Goal: Task Accomplishment & Management: Manage account settings

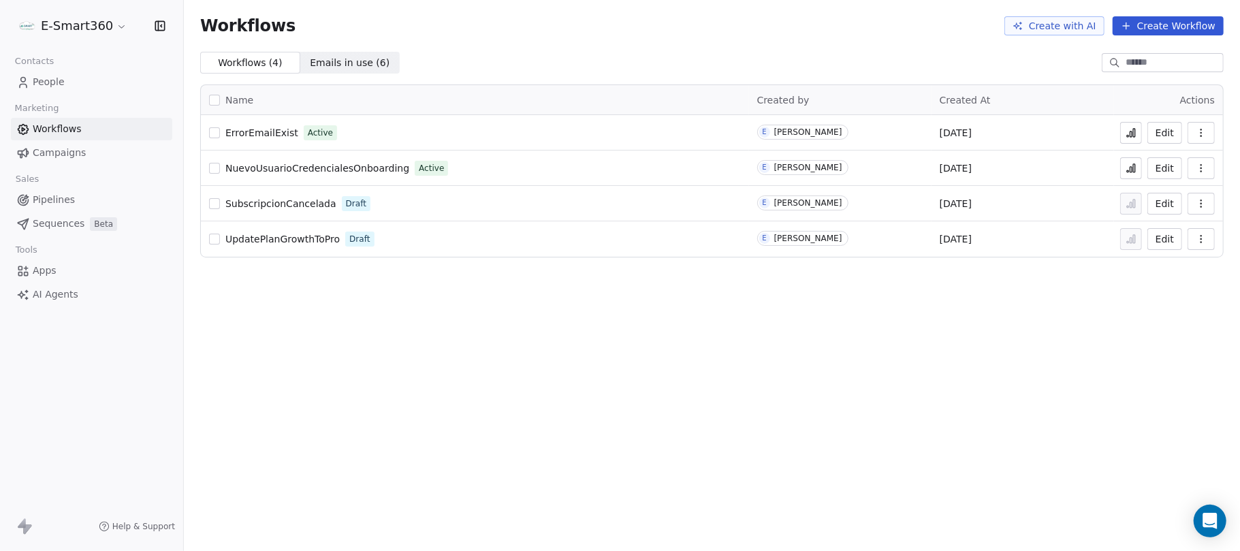
click at [84, 90] on link "People" at bounding box center [91, 82] width 161 height 22
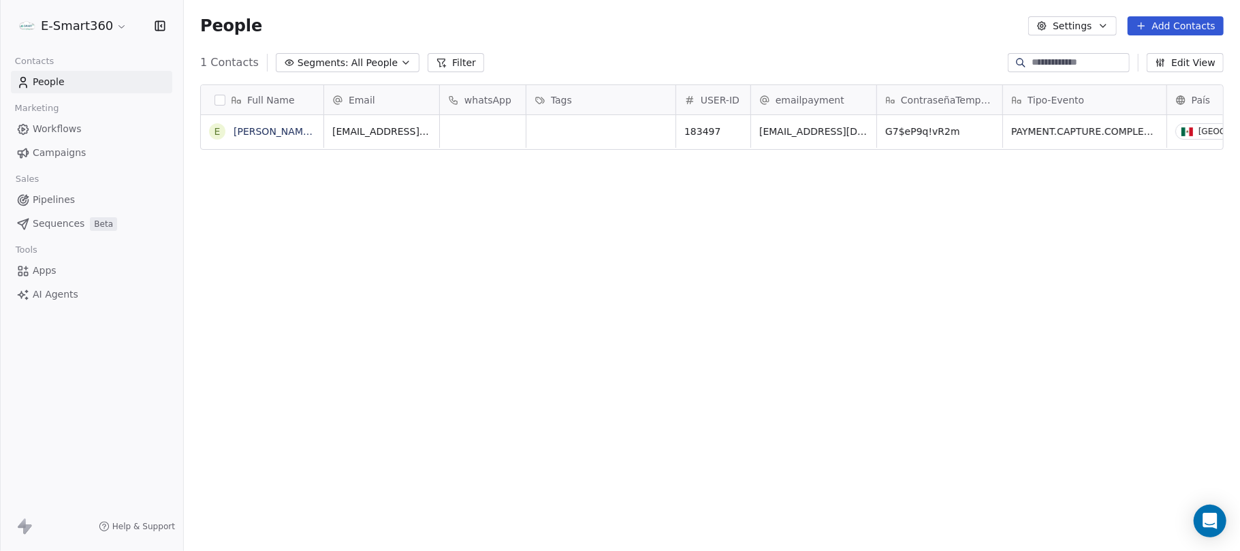
scroll to position [471, 1042]
click at [982, 266] on div "Full Name E Emmanuel Tester Suarez Lopez Email whatsApp Tags USER-ID emailpayme…" at bounding box center [712, 316] width 1056 height 485
click at [84, 29] on html "E-Smart360 Contacts People Marketing Workflows Campaigns Sales Pipelines Sequen…" at bounding box center [620, 275] width 1240 height 551
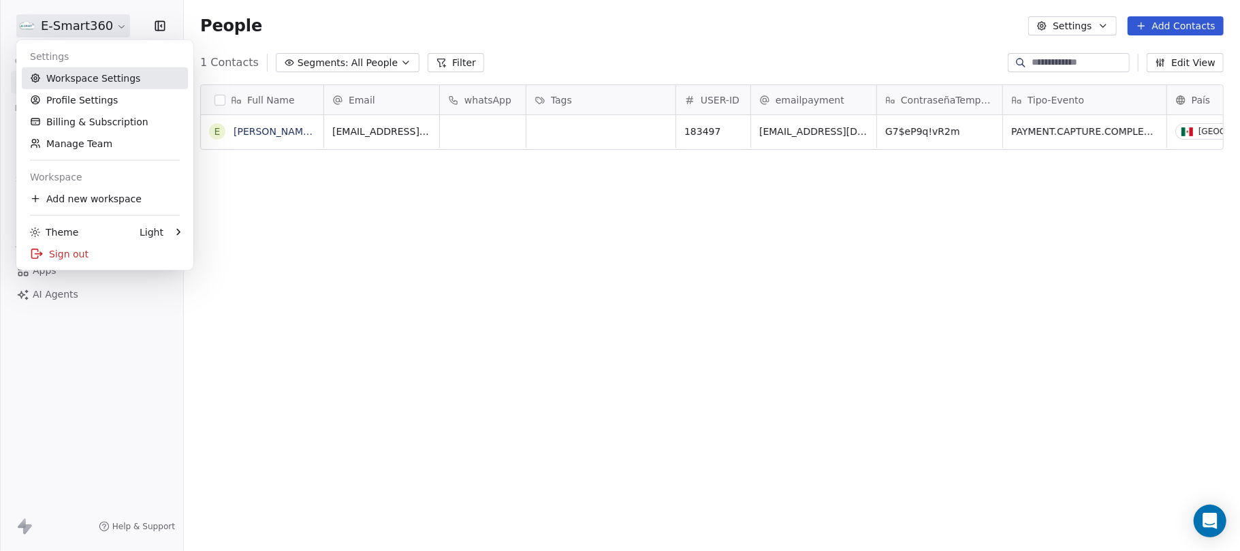
click at [84, 69] on link "Workspace Settings" at bounding box center [105, 78] width 166 height 22
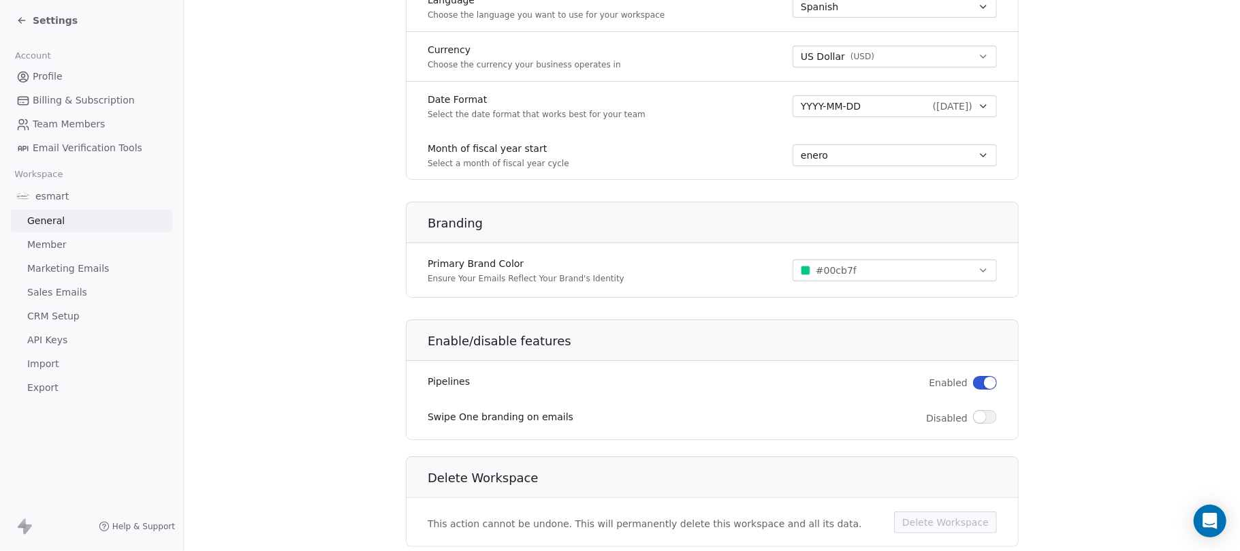
scroll to position [727, 0]
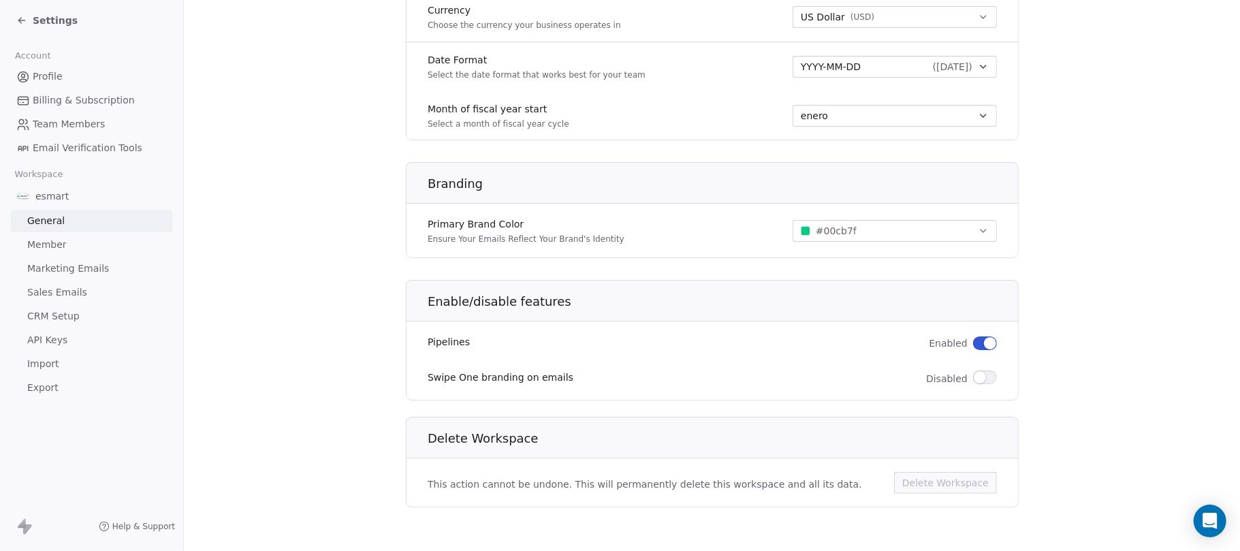
click at [67, 294] on span "Sales Emails" at bounding box center [57, 292] width 60 height 14
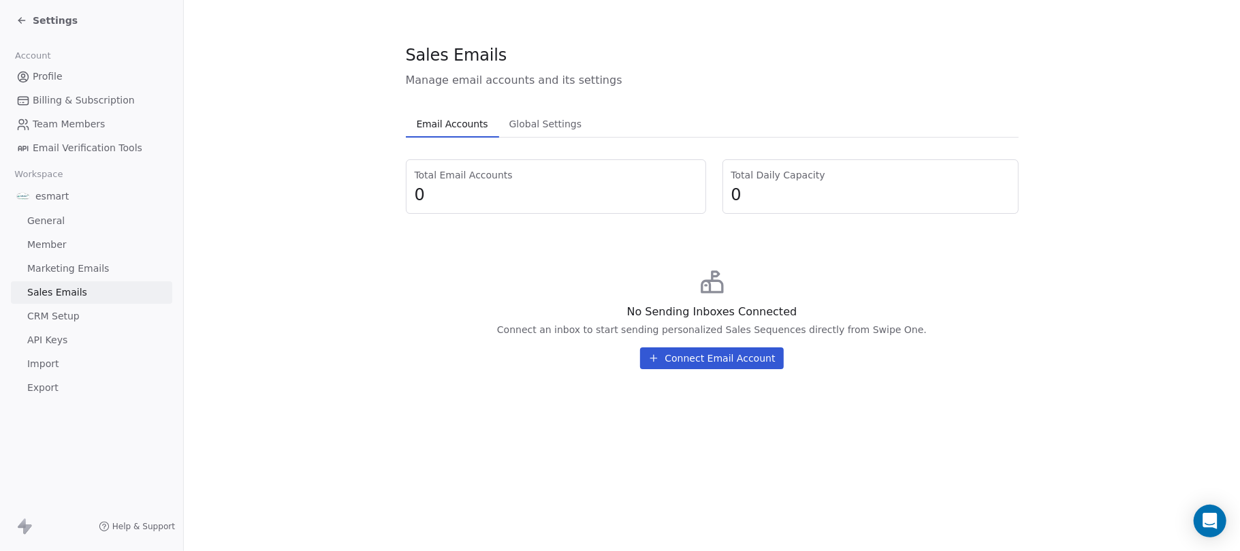
click at [59, 316] on span "CRM Setup" at bounding box center [53, 316] width 52 height 14
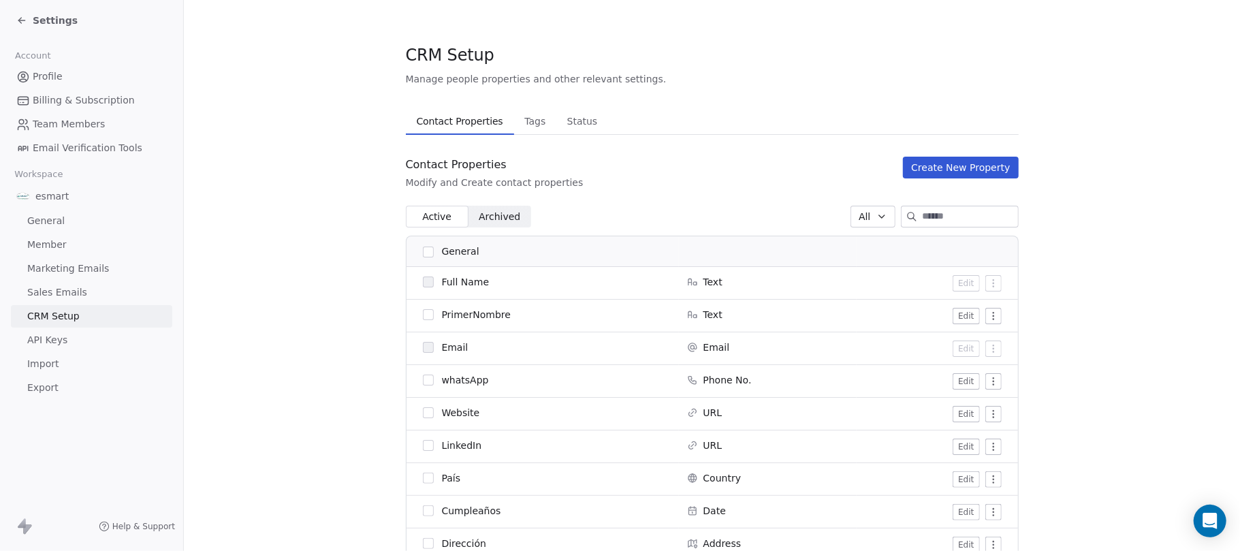
click at [535, 121] on span "Tags" at bounding box center [535, 121] width 32 height 19
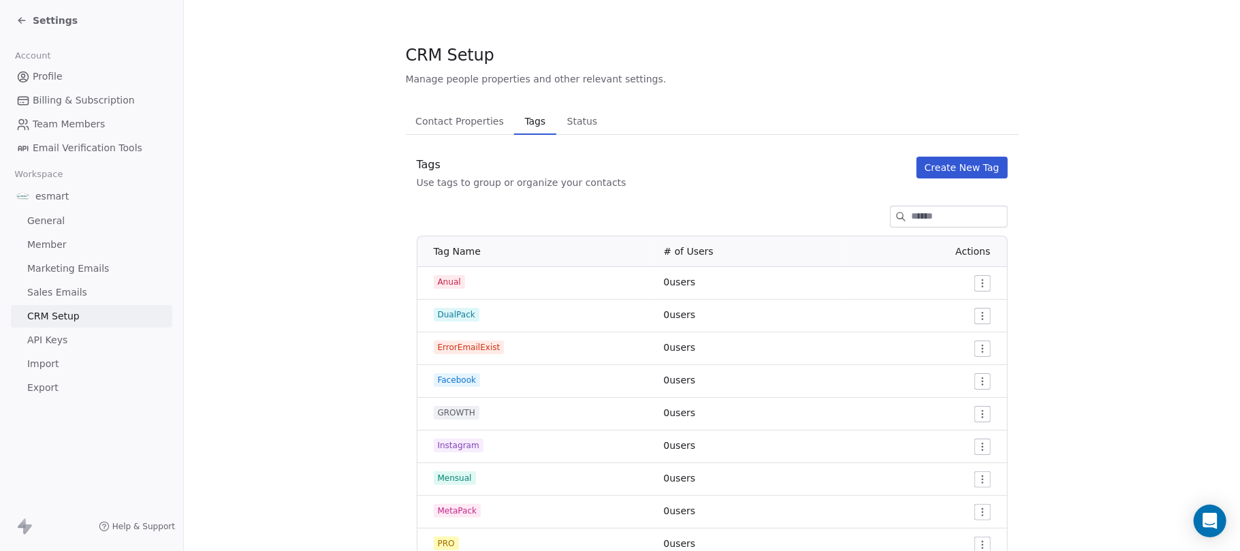
click at [471, 118] on span "Contact Properties" at bounding box center [459, 121] width 99 height 19
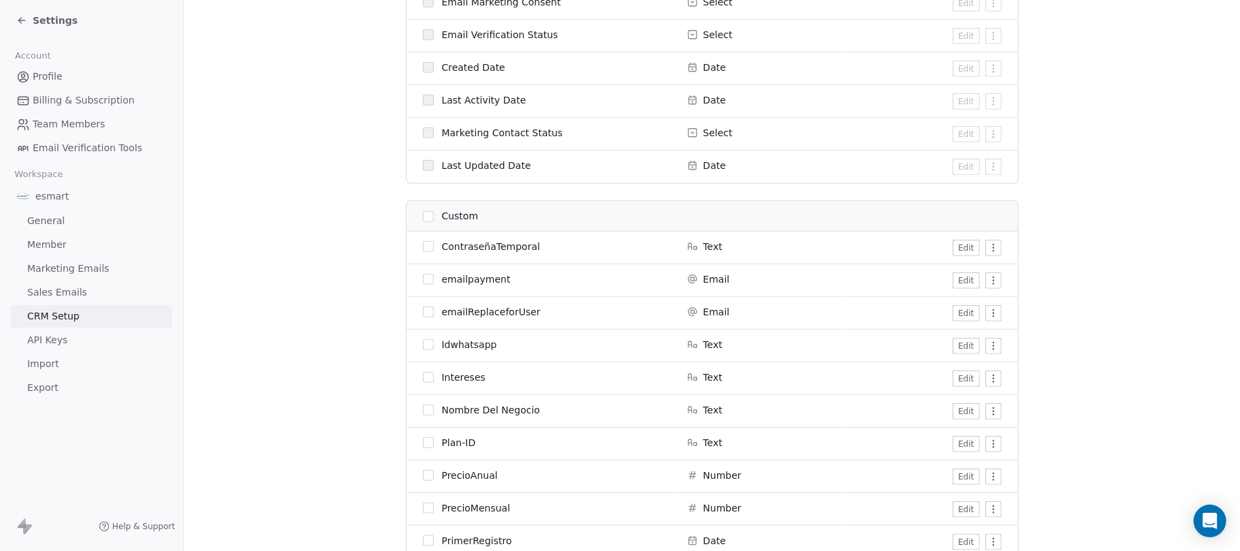
scroll to position [998, 0]
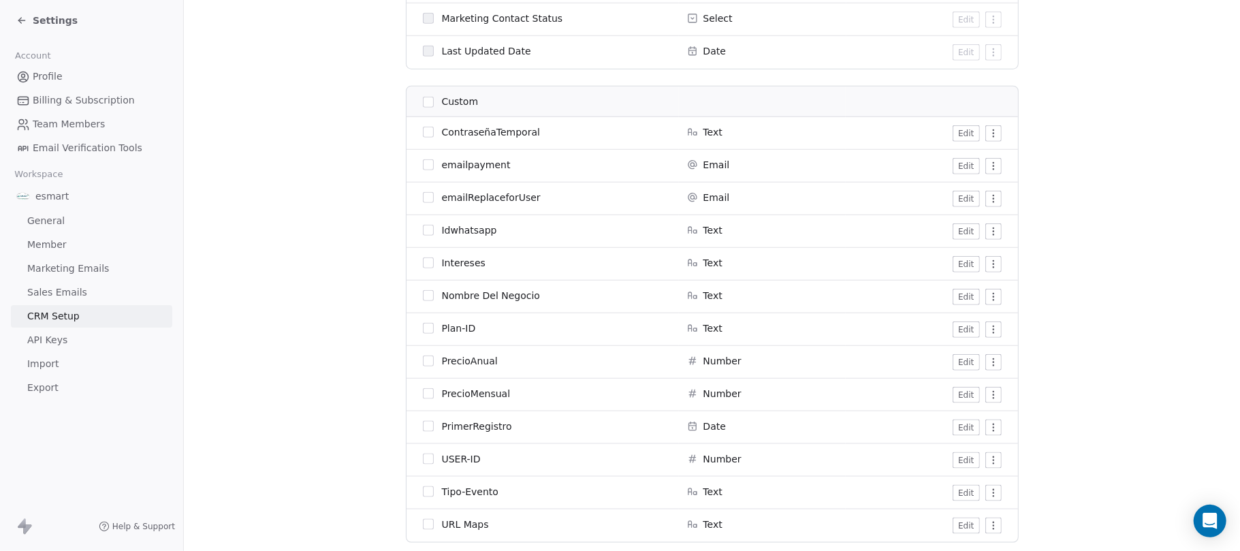
click at [967, 330] on button "Edit" at bounding box center [965, 329] width 27 height 16
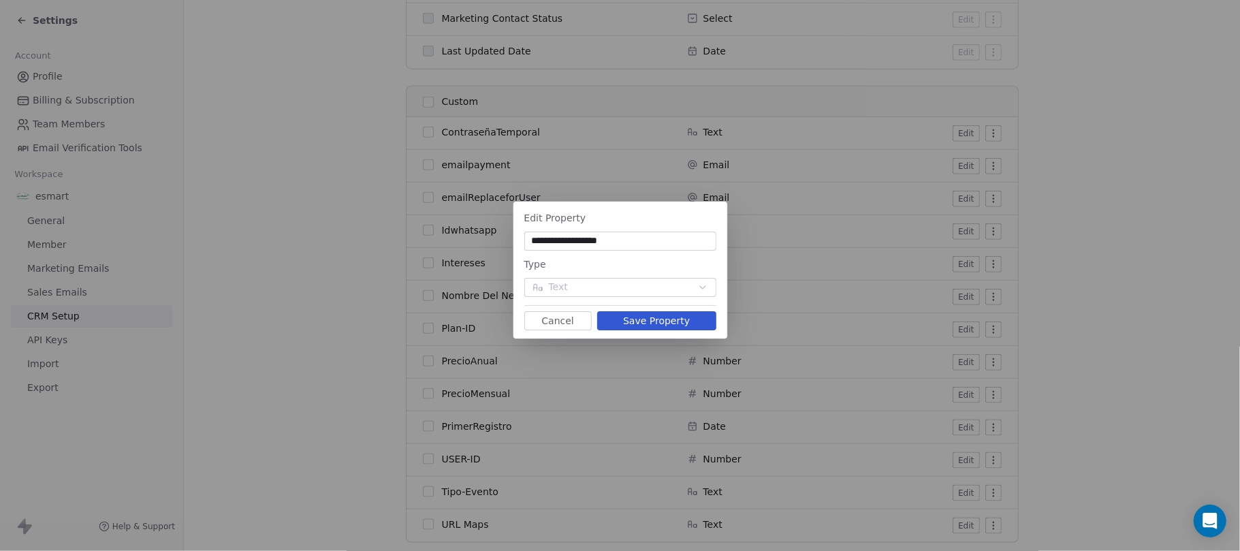
type input "**********"
click at [650, 320] on button "Save Property" at bounding box center [656, 320] width 119 height 19
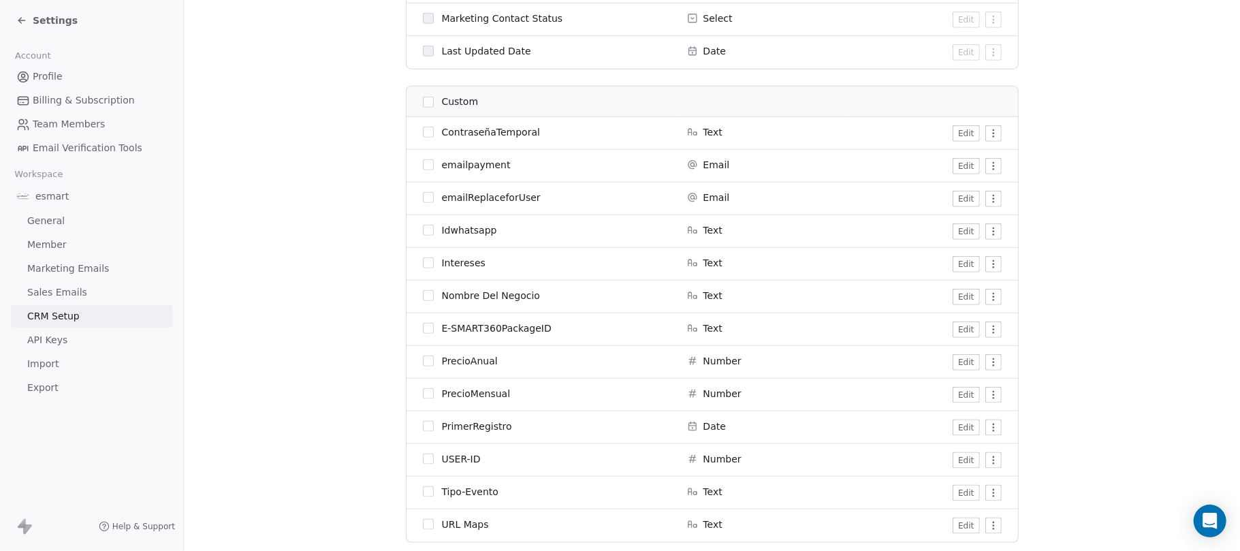
click at [96, 74] on link "Profile" at bounding box center [91, 76] width 161 height 22
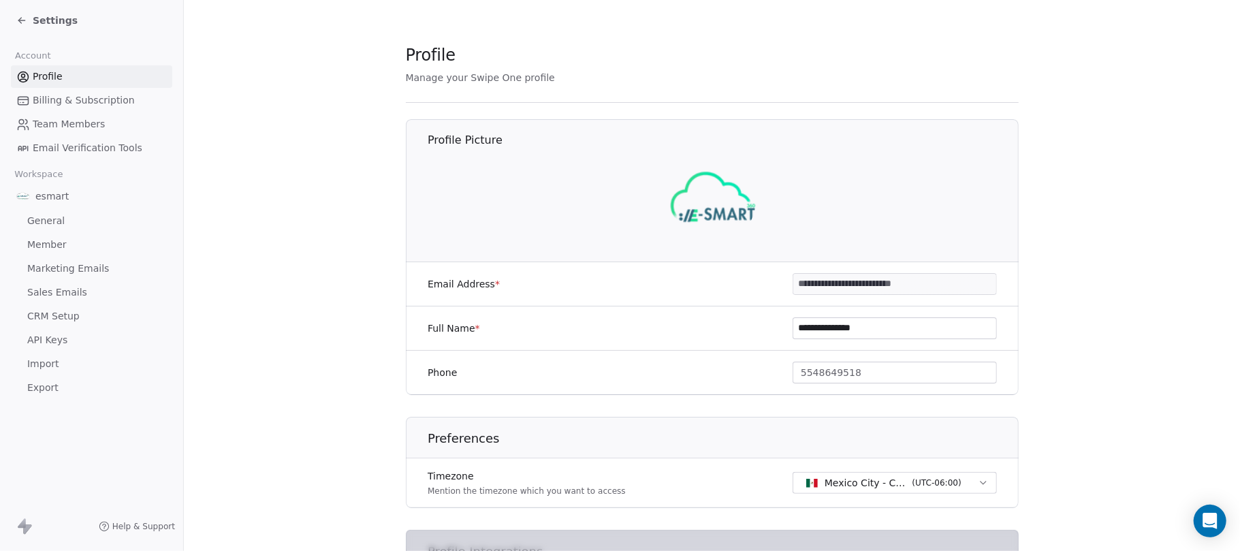
click at [20, 22] on icon at bounding box center [21, 20] width 11 height 11
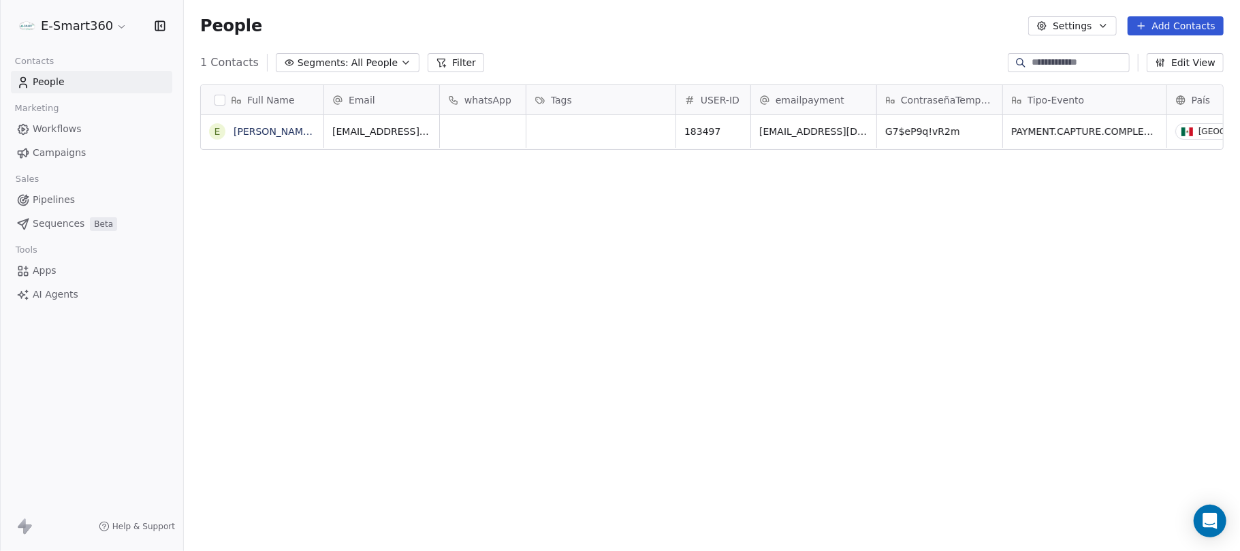
scroll to position [471, 1042]
click at [216, 95] on button "button" at bounding box center [219, 100] width 11 height 11
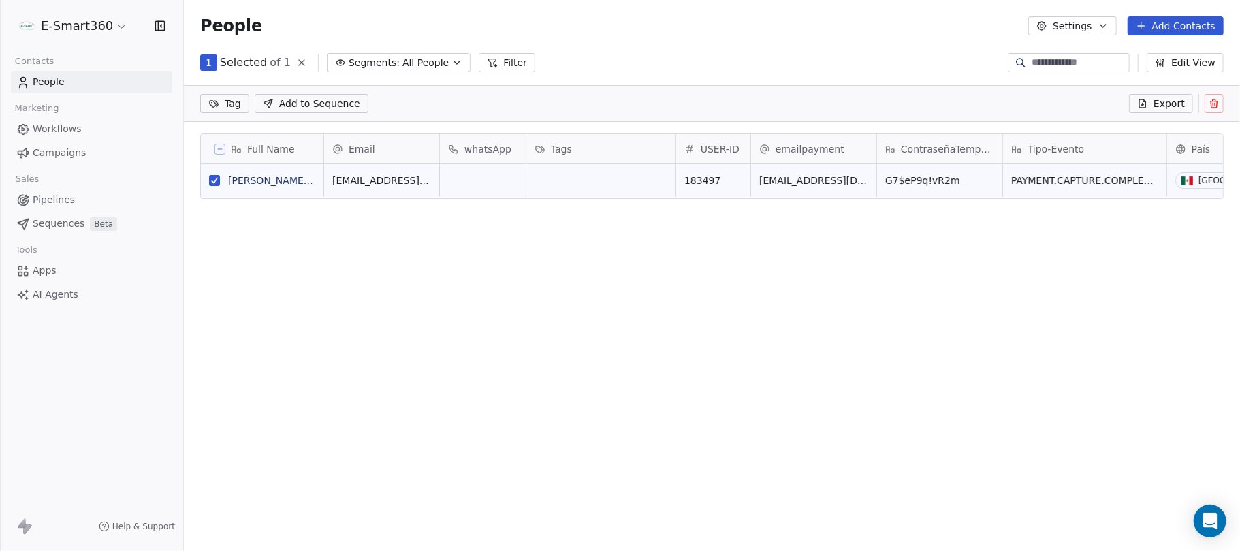
click at [1215, 102] on icon at bounding box center [1213, 103] width 11 height 11
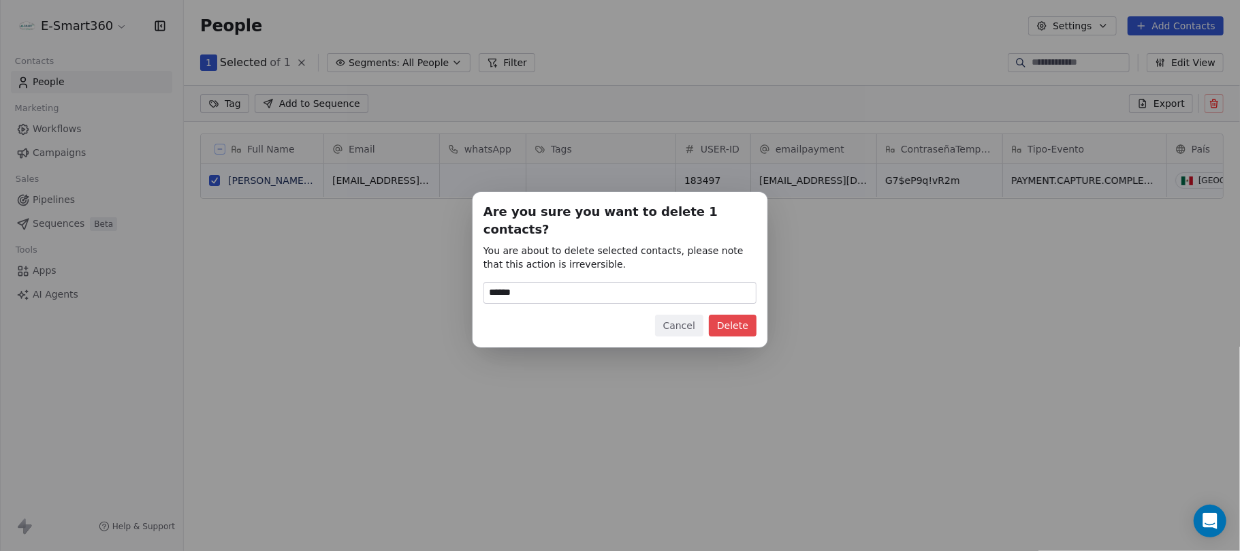
type input "******"
click at [733, 316] on button "Delete" at bounding box center [733, 326] width 48 height 22
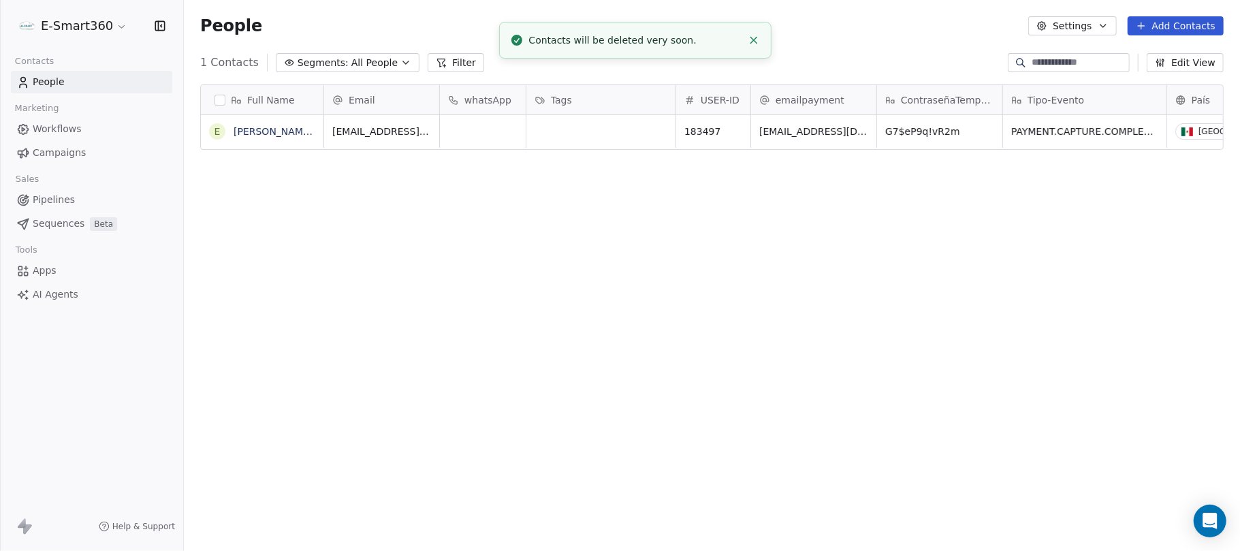
scroll to position [471, 1042]
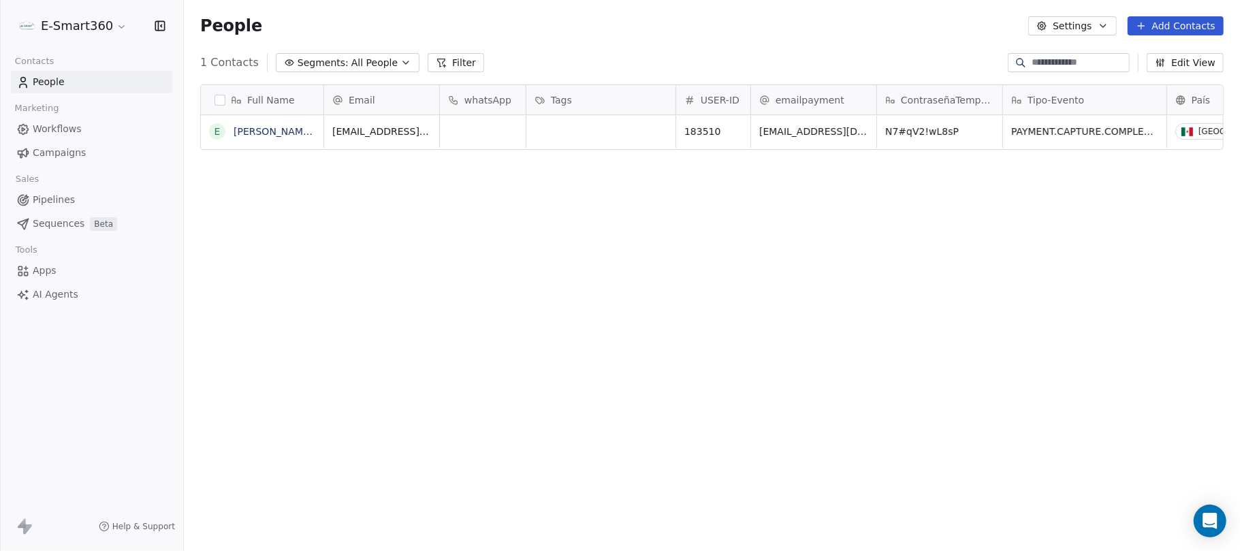
click at [222, 106] on div "Full Name" at bounding box center [260, 100] width 103 height 14
click at [219, 99] on html "E-Smart360 Contacts People Marketing Workflows Campaigns Sales Pipelines Sequen…" at bounding box center [620, 275] width 1240 height 551
click at [219, 99] on button "button" at bounding box center [219, 100] width 11 height 11
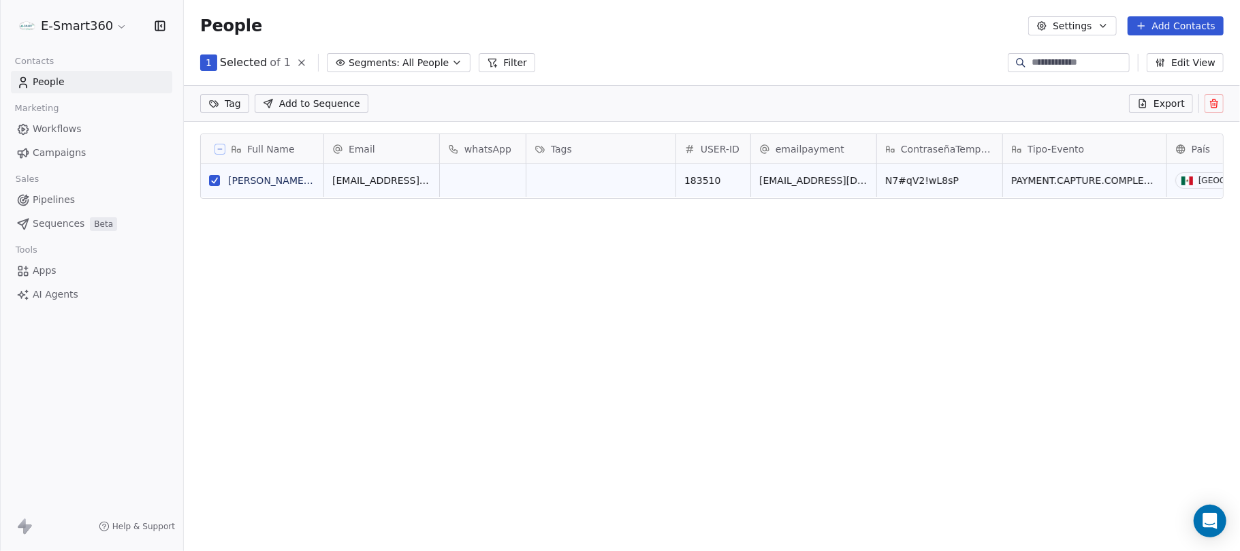
click at [1213, 99] on icon at bounding box center [1214, 100] width 3 height 2
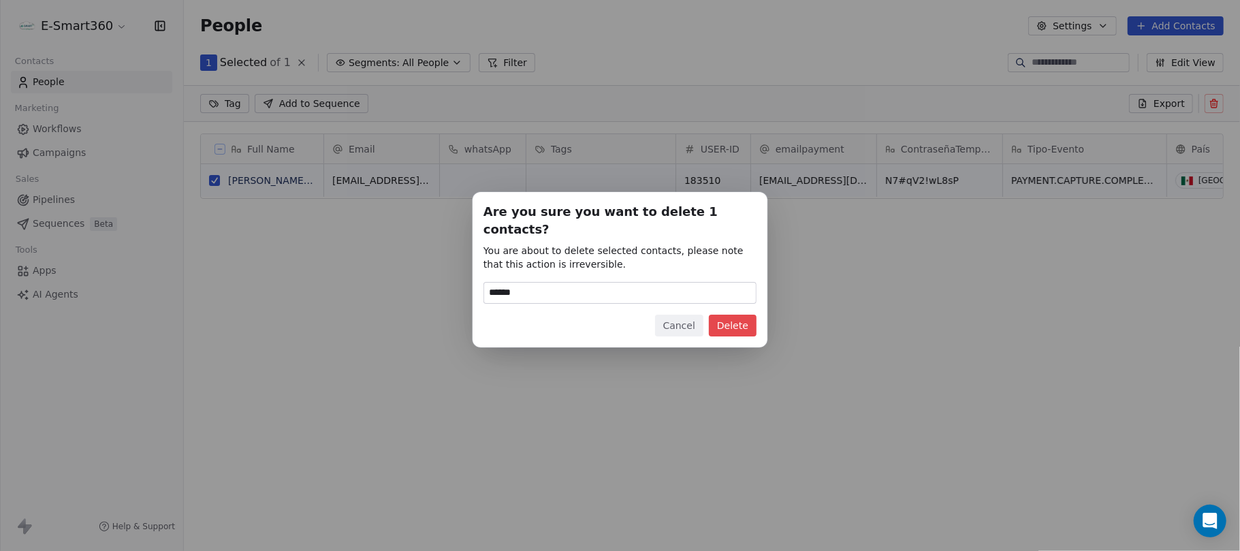
click at [739, 319] on button "Delete" at bounding box center [733, 326] width 48 height 22
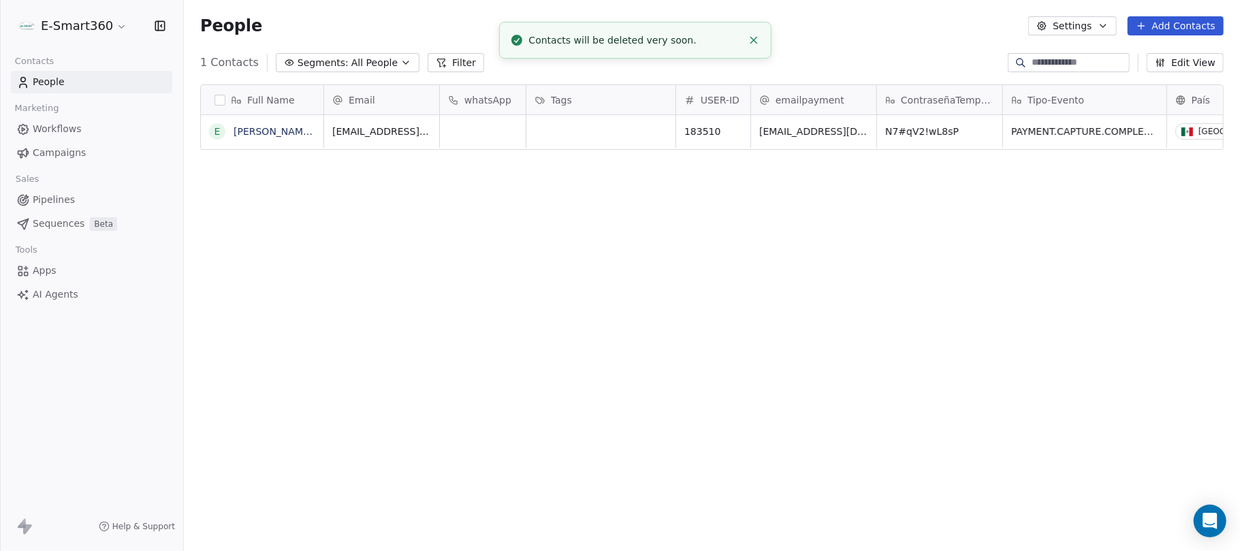
scroll to position [471, 1042]
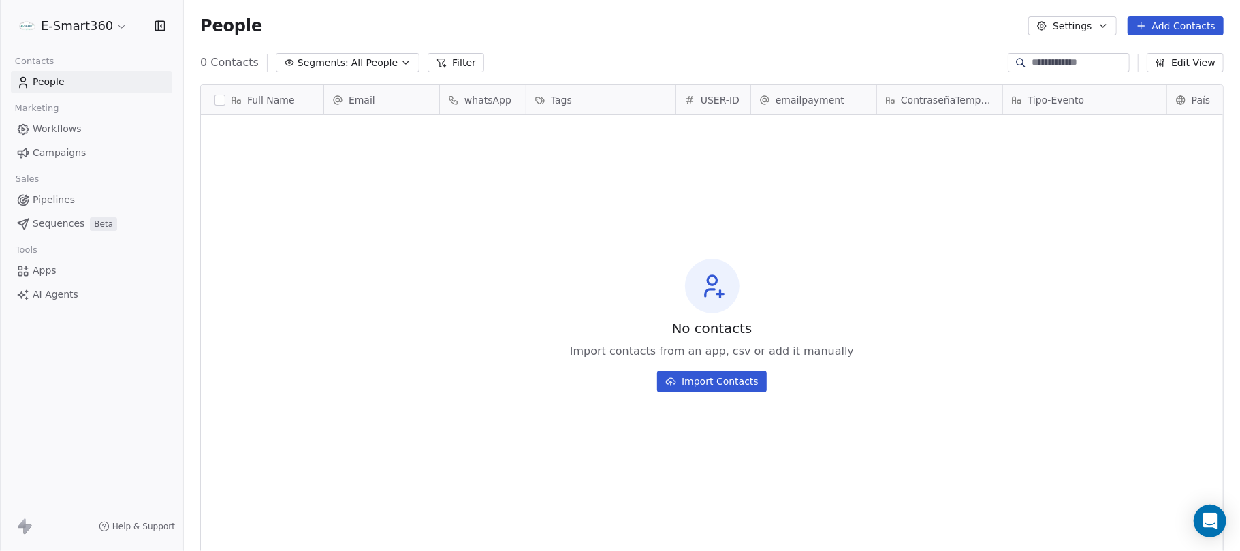
click at [96, 22] on html "E-Smart360 Contacts People Marketing Workflows Campaigns Sales Pipelines Sequen…" at bounding box center [620, 275] width 1240 height 551
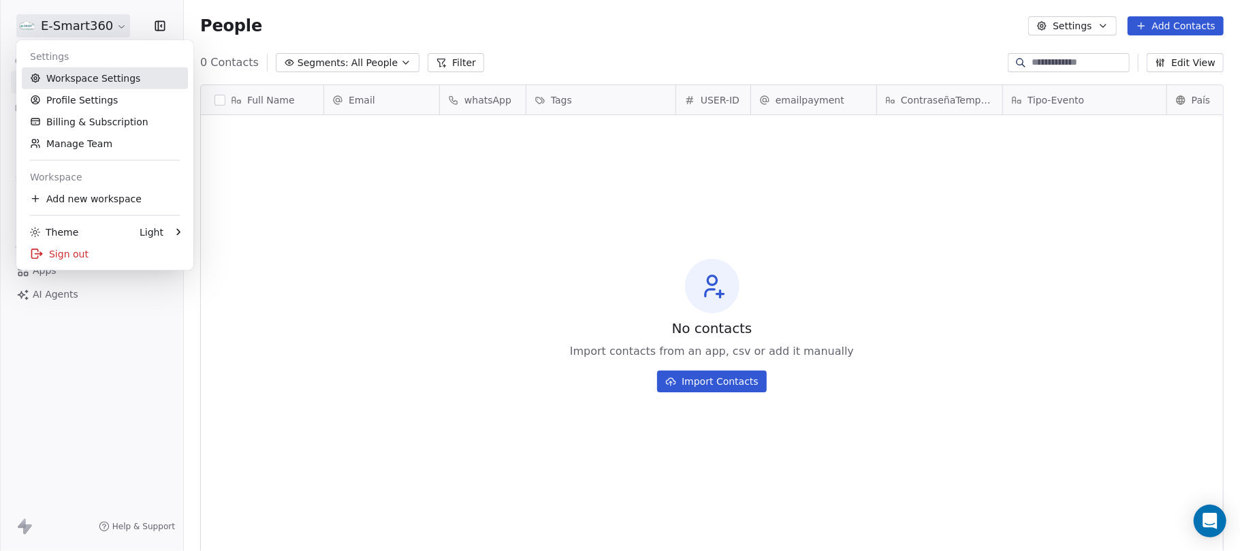
click at [93, 76] on link "Workspace Settings" at bounding box center [105, 78] width 166 height 22
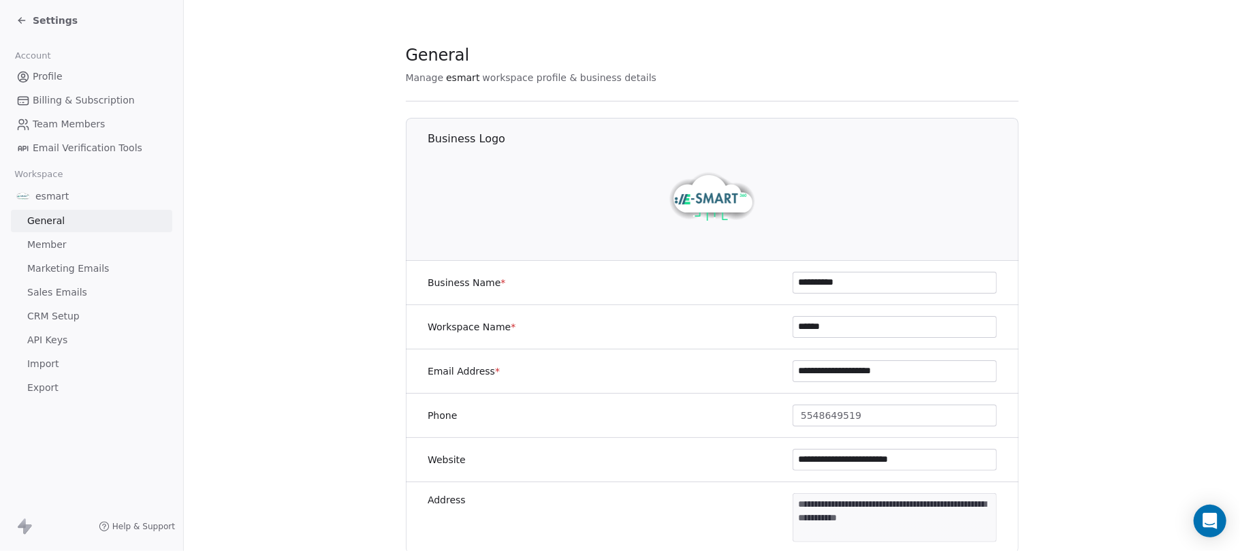
click at [63, 319] on span "CRM Setup" at bounding box center [53, 316] width 52 height 14
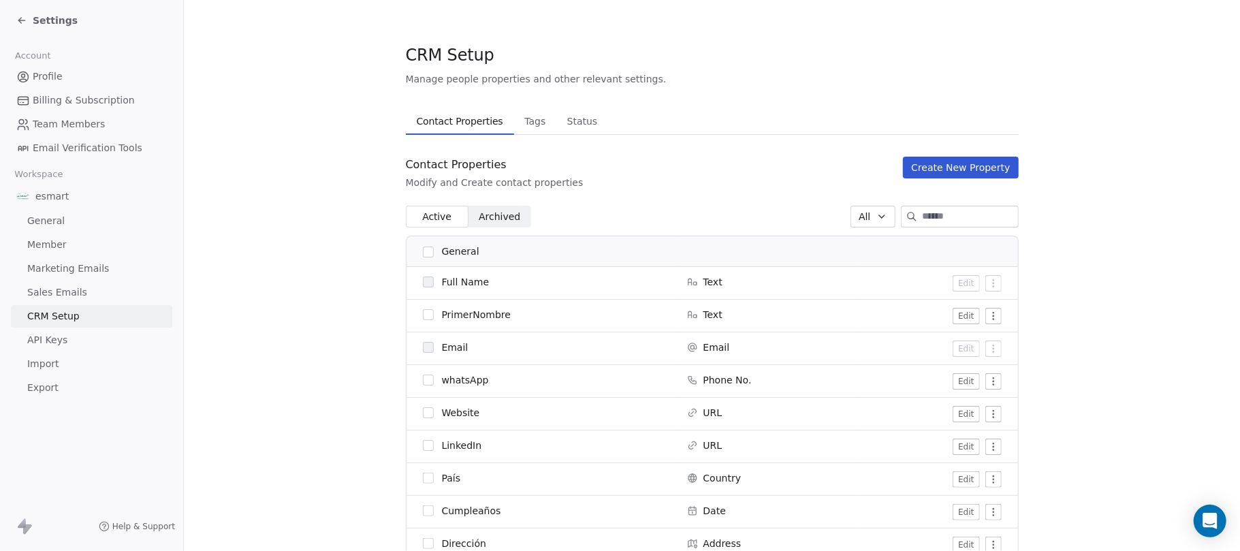
click at [960, 170] on button "Create New Property" at bounding box center [960, 168] width 115 height 22
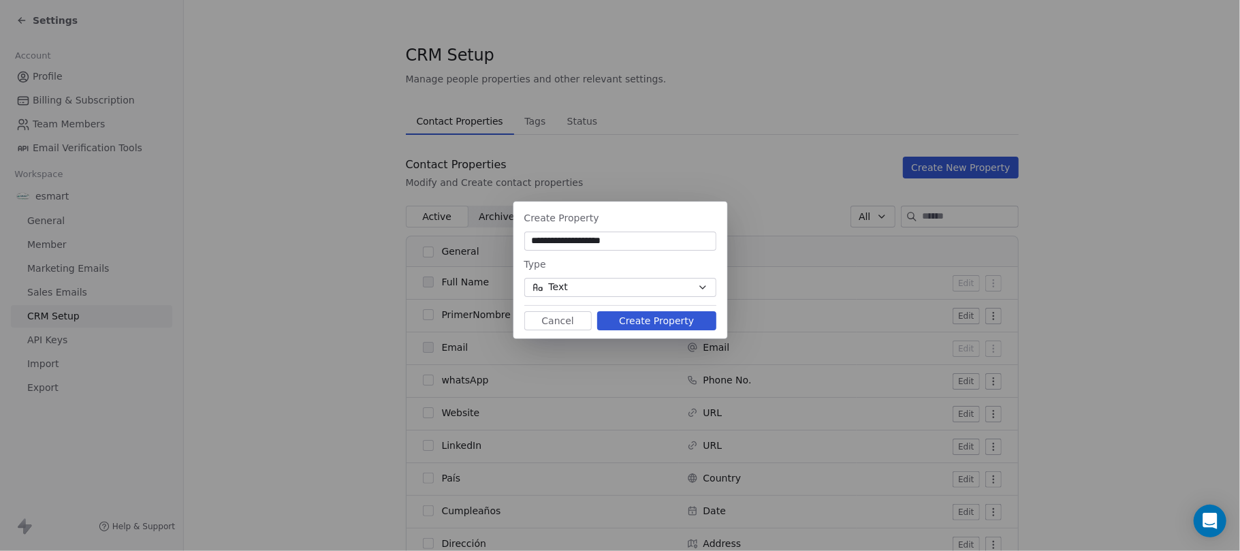
type input "**********"
click at [657, 320] on button "Create Property" at bounding box center [656, 320] width 119 height 19
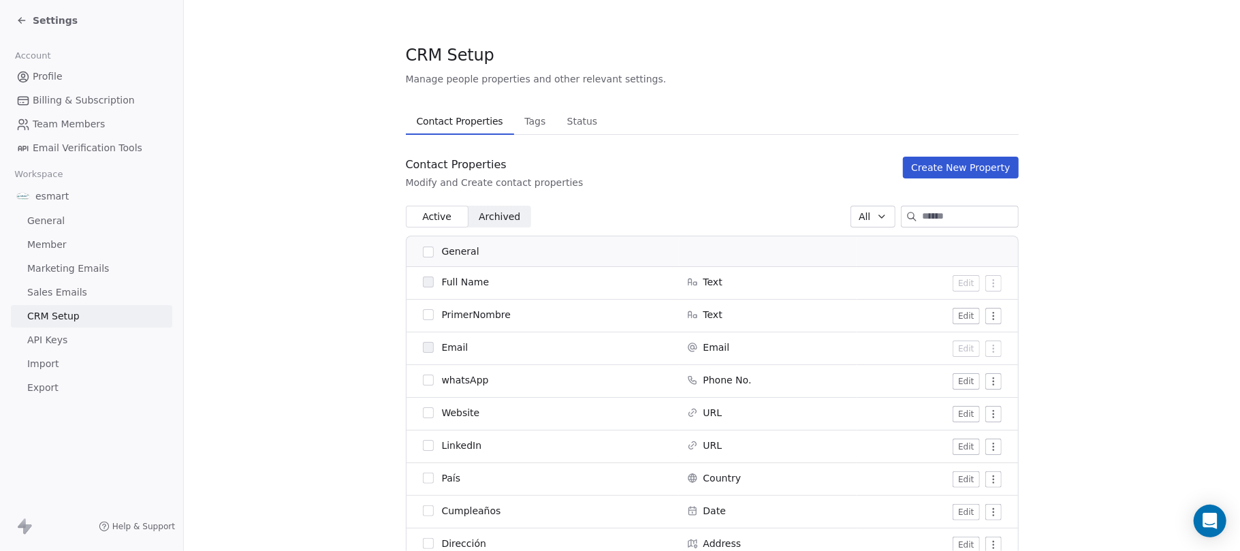
click at [49, 16] on span "Settings" at bounding box center [55, 21] width 45 height 14
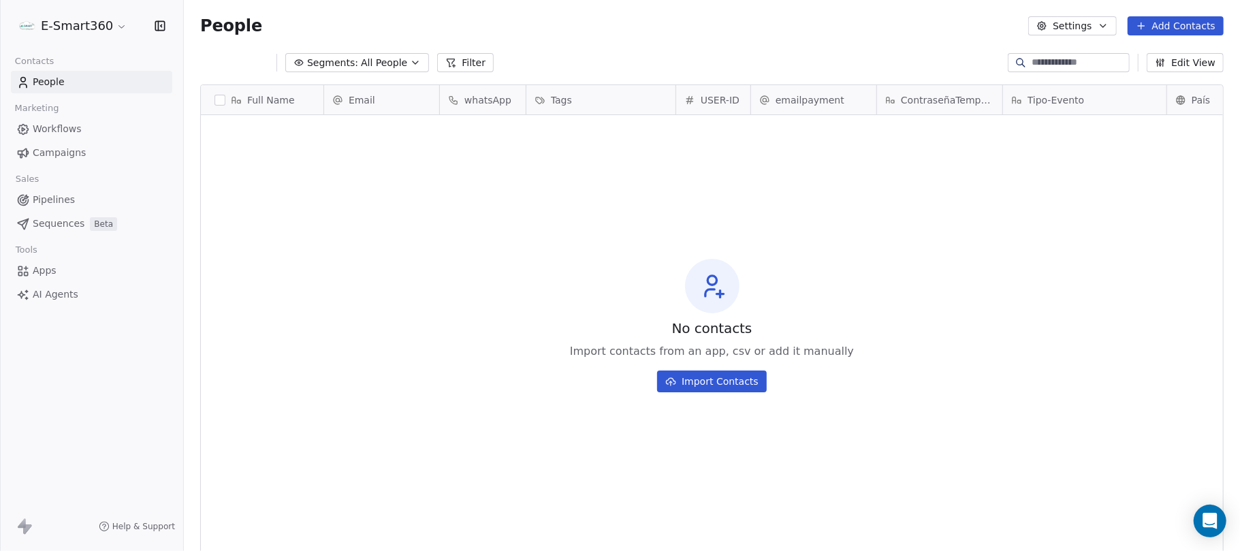
scroll to position [471, 1042]
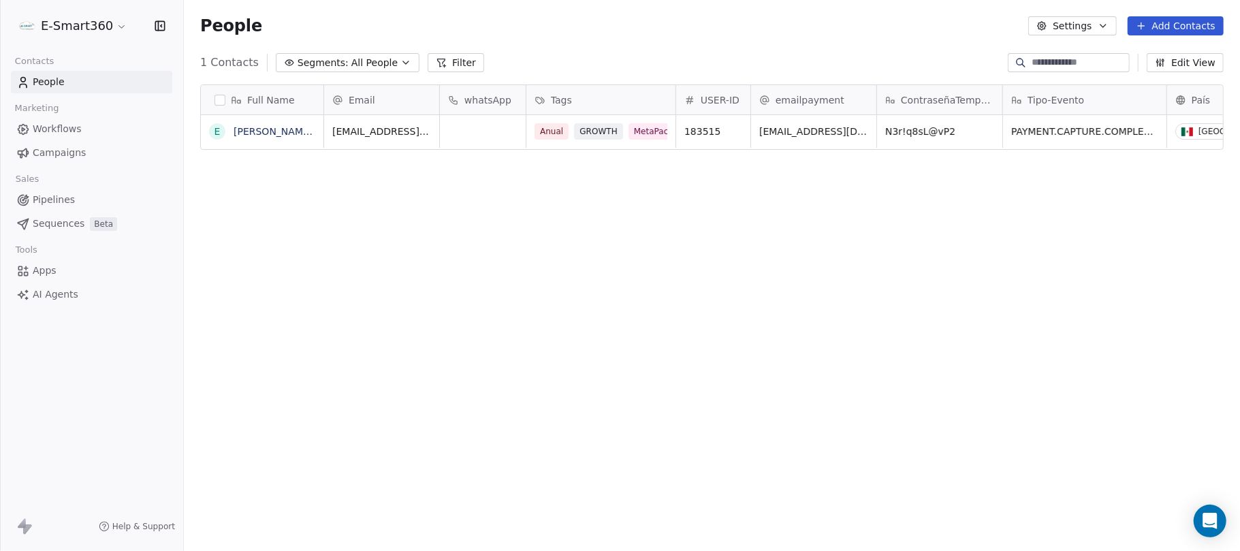
click at [61, 129] on span "Workflows" at bounding box center [57, 129] width 49 height 14
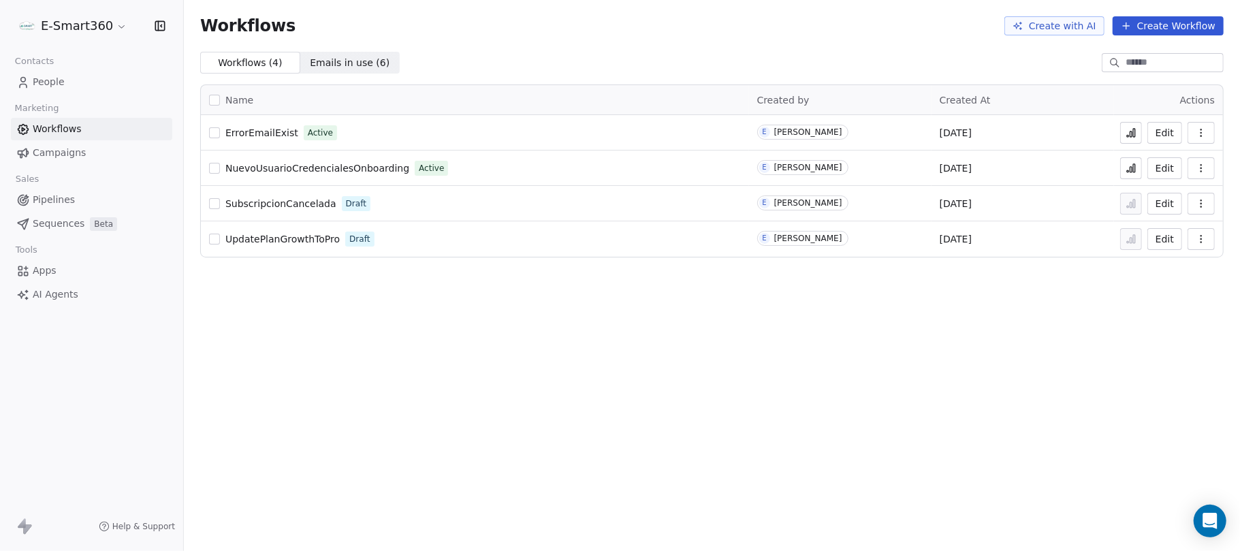
click at [1142, 170] on button at bounding box center [1131, 168] width 22 height 22
click at [45, 85] on span "People" at bounding box center [49, 82] width 32 height 14
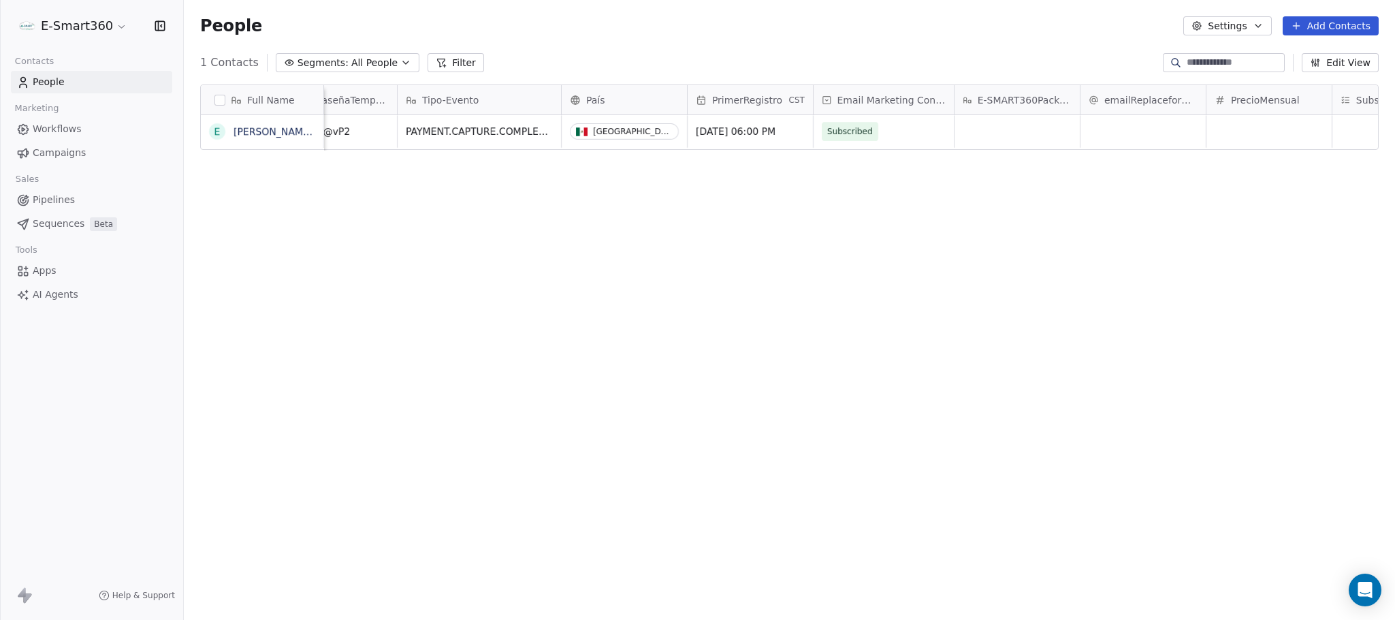
scroll to position [0, 613]
click at [1038, 100] on span "E-SMART360PackageID" at bounding box center [1017, 100] width 94 height 14
click at [975, 212] on html "E-Smart360 Contacts People Marketing Workflows Campaigns Sales Pipelines Sequen…" at bounding box center [697, 310] width 1395 height 620
click at [1034, 102] on span "E-SMART360PackageID" at bounding box center [1017, 100] width 94 height 14
click at [1007, 195] on html "E-Smart360 Contacts People Marketing Workflows Campaigns Sales Pipelines Sequen…" at bounding box center [697, 310] width 1395 height 620
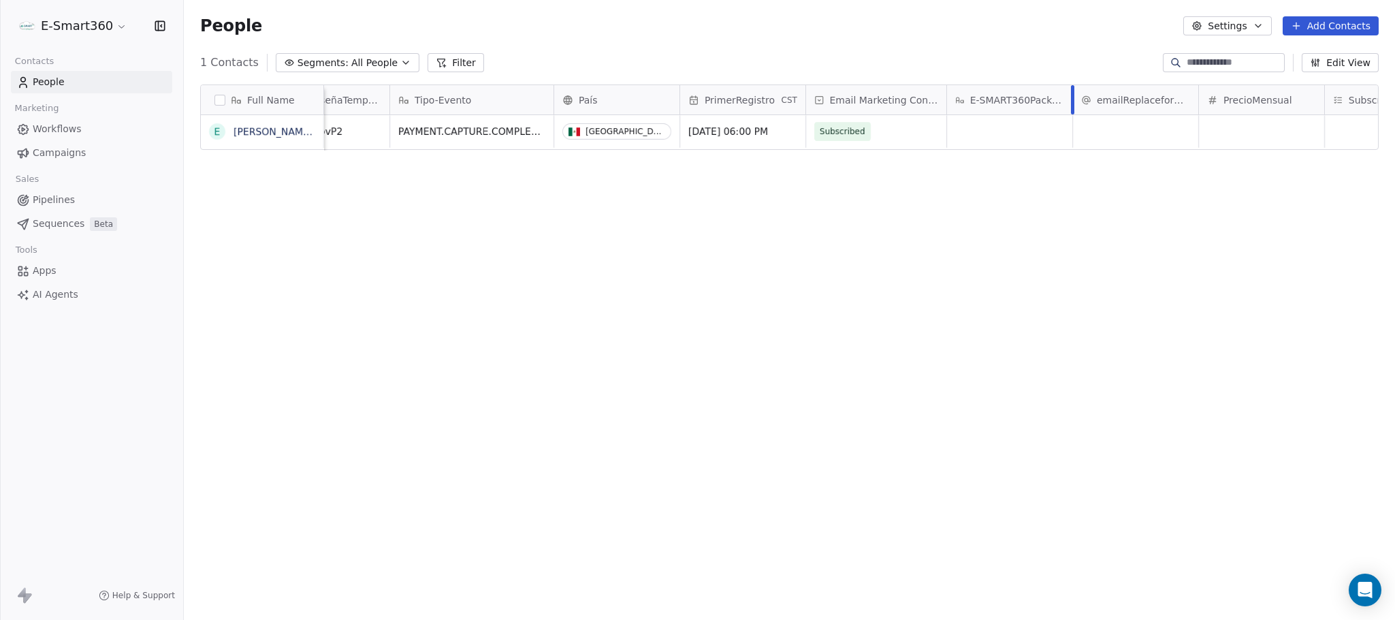
drag, startPoint x: 1070, startPoint y: 96, endPoint x: 1103, endPoint y: 97, distance: 32.7
click at [1074, 97] on div at bounding box center [1072, 99] width 3 height 29
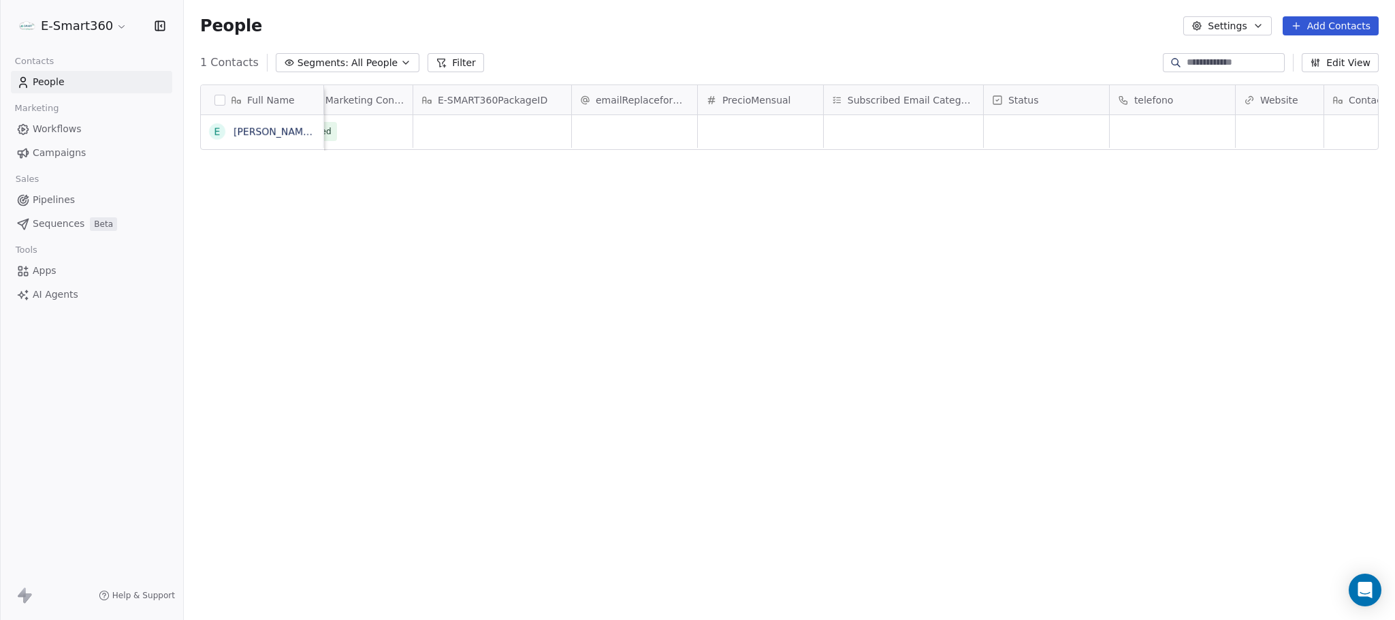
scroll to position [0, 1267]
click at [1239, 96] on icon at bounding box center [1361, 100] width 11 height 11
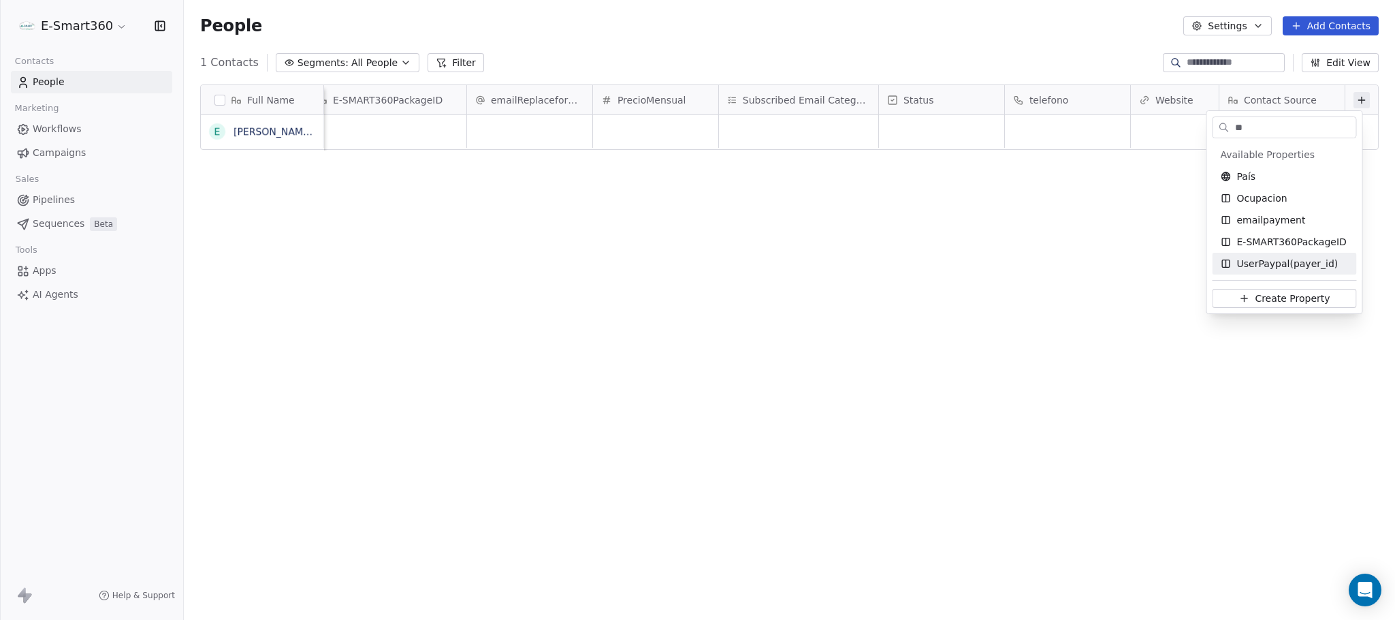
type input "**"
click at [1239, 266] on div "UserPaypal(payer_id)" at bounding box center [1285, 264] width 128 height 14
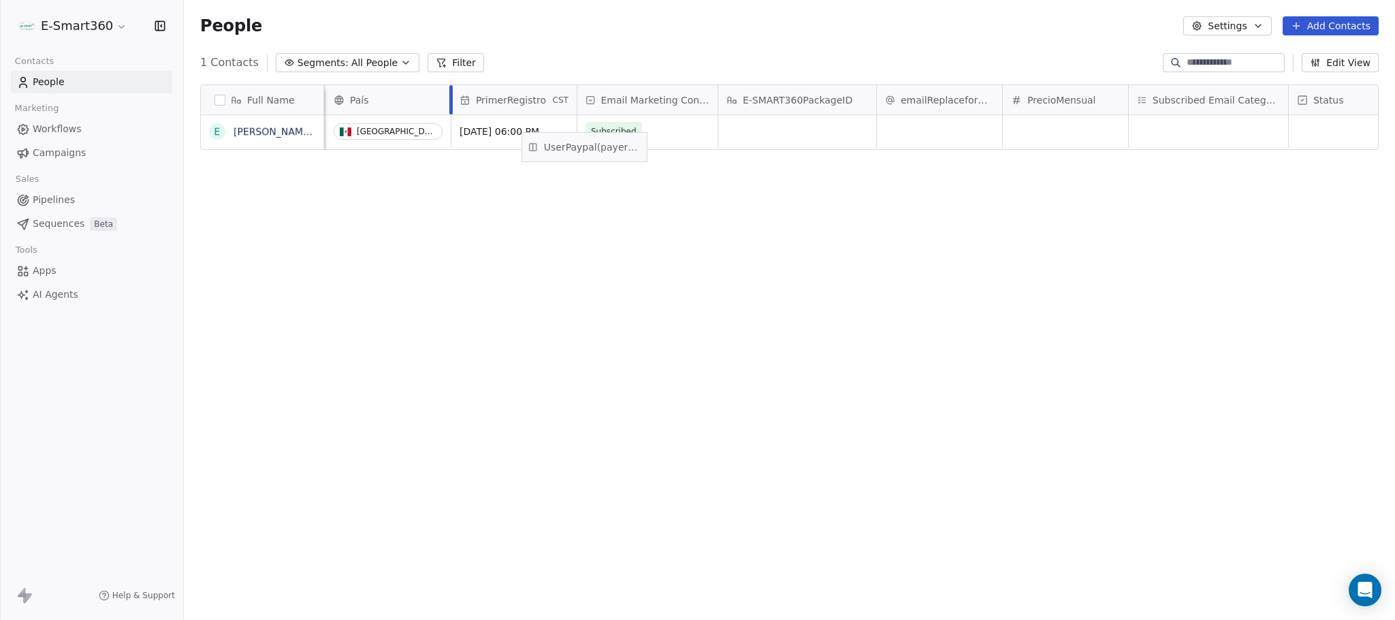
scroll to position [0, 827]
drag, startPoint x: 1263, startPoint y: 95, endPoint x: 752, endPoint y: 142, distance: 513.5
click at [752, 142] on div "Full Name E [PERSON_NAME] [PERSON_NAME] [PERSON_NAME] USER-ID emailpayment Cont…" at bounding box center [789, 117] width 1177 height 65
drag, startPoint x: 940, startPoint y: 103, endPoint x: 785, endPoint y: 94, distance: 155.5
click at [785, 94] on div "Full Name E [PERSON_NAME] [PERSON_NAME] [PERSON_NAME] USER-ID emailpayment Cont…" at bounding box center [789, 117] width 1177 height 65
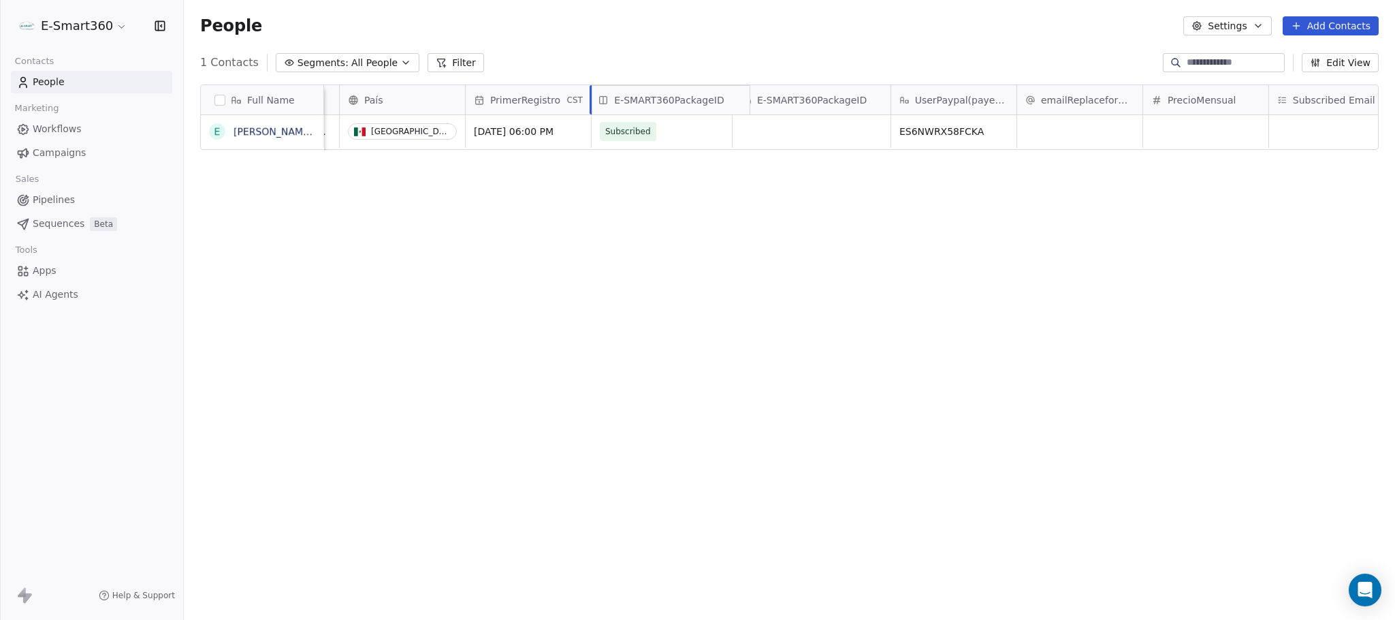
drag, startPoint x: 795, startPoint y: 103, endPoint x: 637, endPoint y: 80, distance: 159.6
click at [637, 85] on div "Full Name E [PERSON_NAME] [PERSON_NAME] [PERSON_NAME] USER-ID emailpayment Cont…" at bounding box center [789, 117] width 1177 height 65
drag, startPoint x: 799, startPoint y: 107, endPoint x: 903, endPoint y: 123, distance: 105.3
click at [903, 123] on div "Full Name E [PERSON_NAME] [PERSON_NAME] [PERSON_NAME] USER-ID emailpayment Cont…" at bounding box center [789, 117] width 1177 height 65
click at [666, 211] on div "Full Name E [PERSON_NAME] [PERSON_NAME] [PERSON_NAME] USER-ID emailpayment Cont…" at bounding box center [789, 346] width 1211 height 545
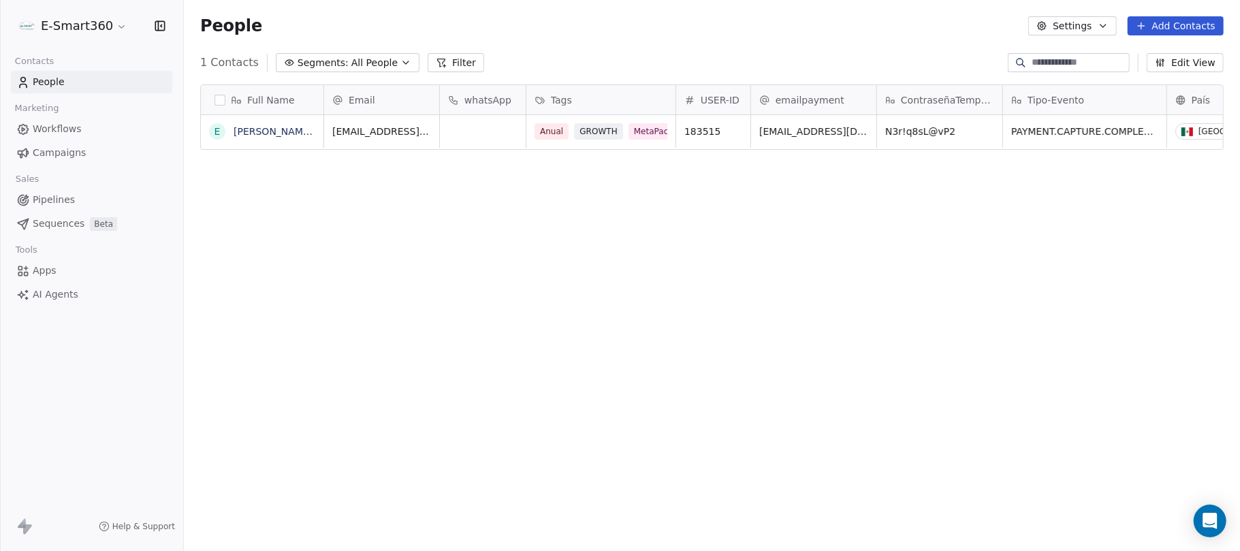
click at [105, 33] on html "E-Smart360 Contacts People Marketing Workflows Campaigns Sales Pipelines Sequen…" at bounding box center [620, 275] width 1240 height 551
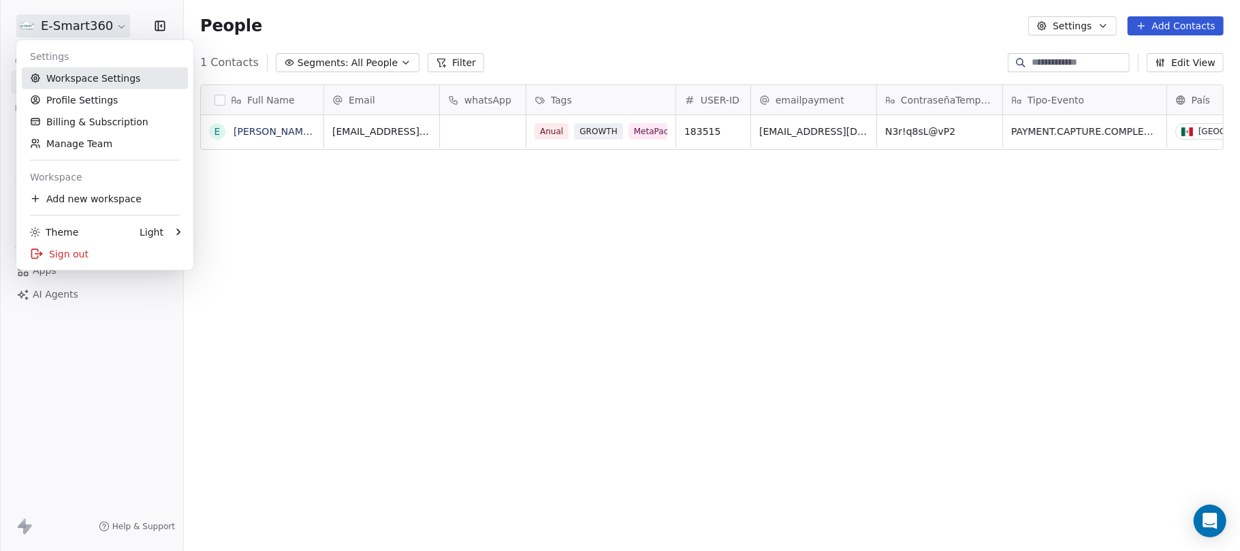
click at [97, 76] on link "Workspace Settings" at bounding box center [105, 78] width 166 height 22
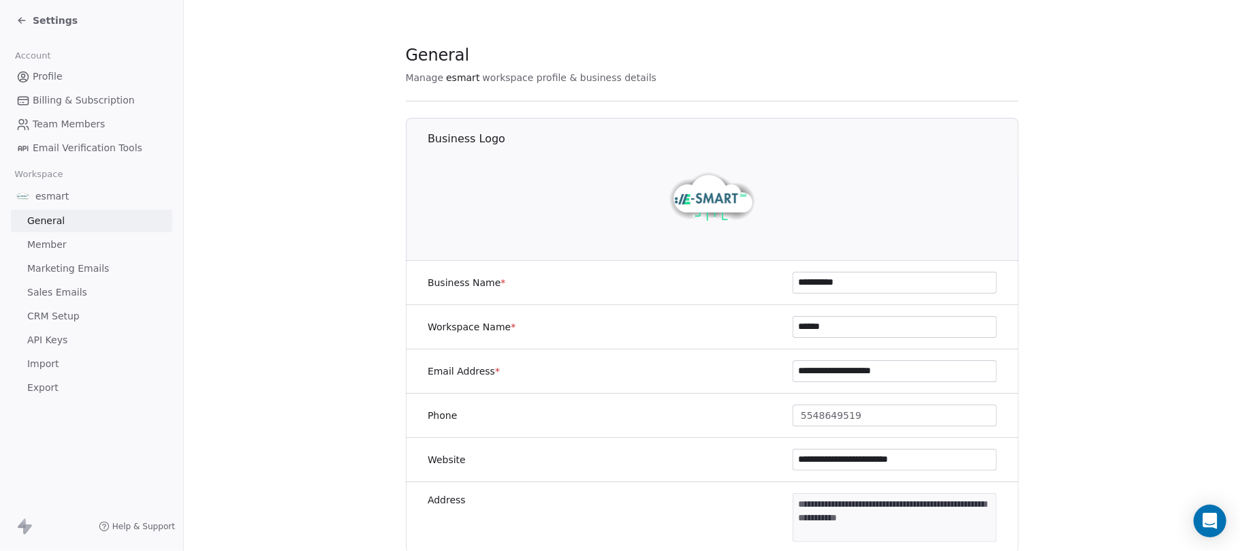
click at [72, 314] on span "CRM Setup" at bounding box center [53, 316] width 52 height 14
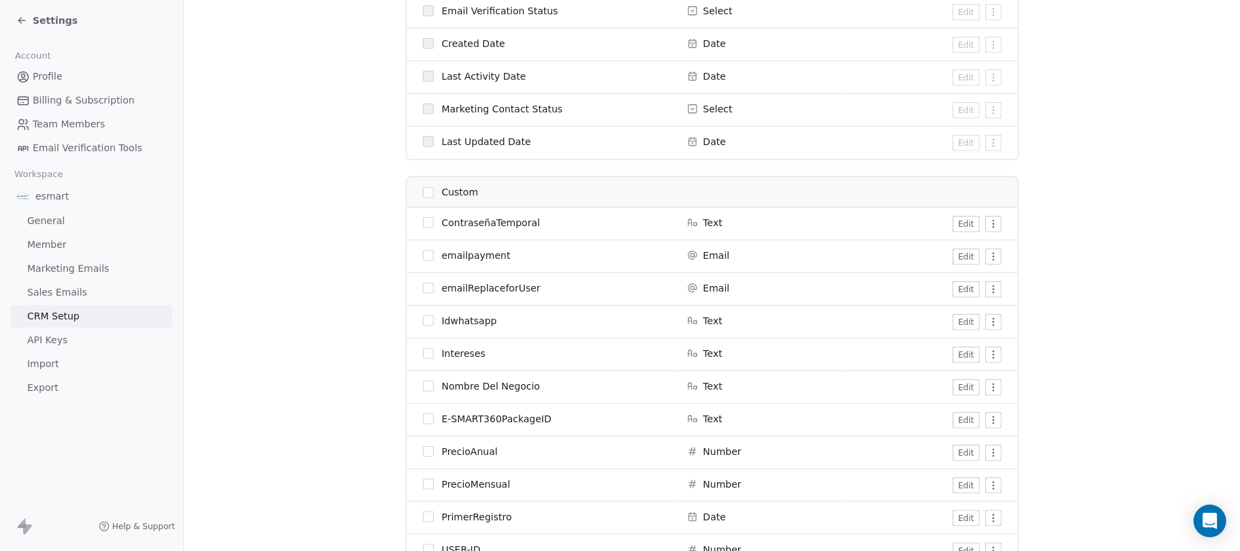
scroll to position [1089, 0]
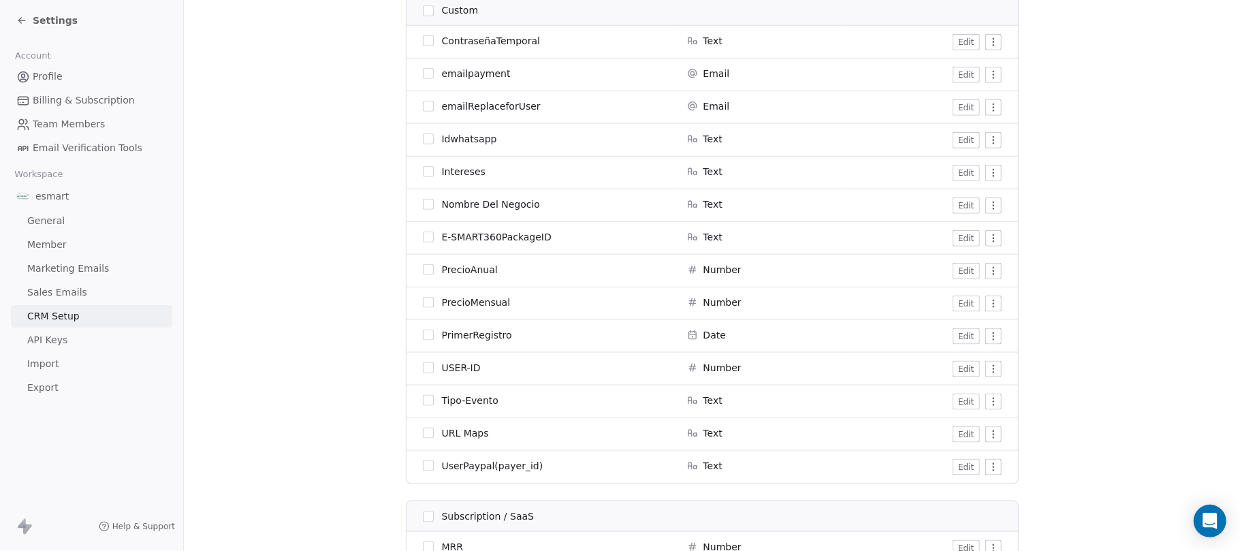
click at [984, 368] on html "Settings Account Profile Billing & Subscription Team Members Email Verification…" at bounding box center [620, 275] width 1240 height 551
click at [961, 374] on html "Settings Account Profile Billing & Subscription Team Members Email Verification…" at bounding box center [620, 275] width 1240 height 551
click at [957, 372] on button "Edit" at bounding box center [965, 369] width 27 height 16
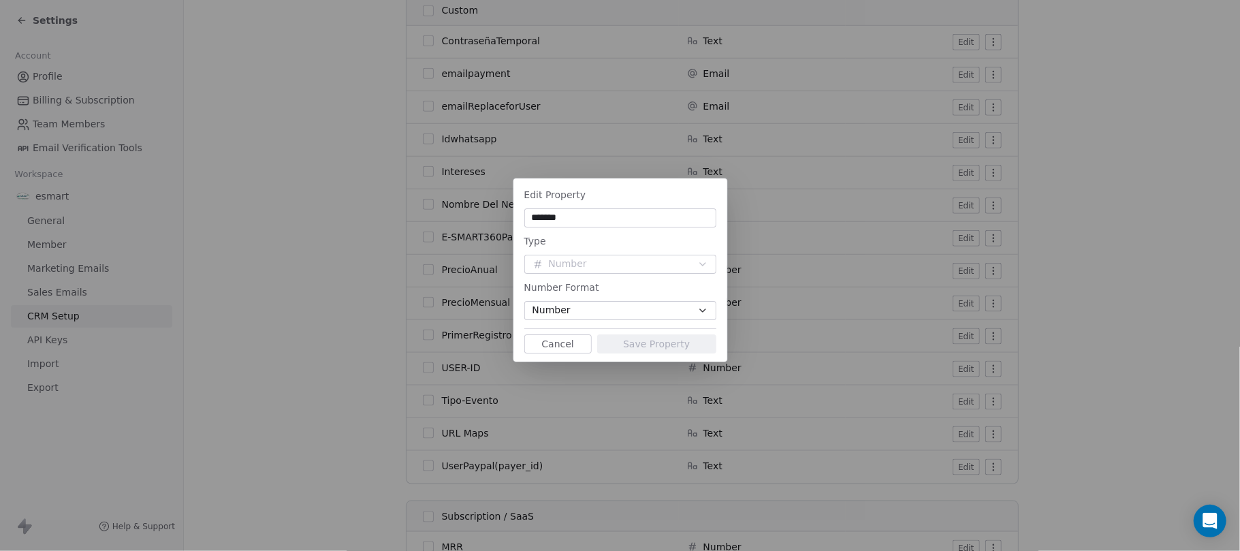
click at [578, 344] on button "Cancel" at bounding box center [557, 343] width 67 height 19
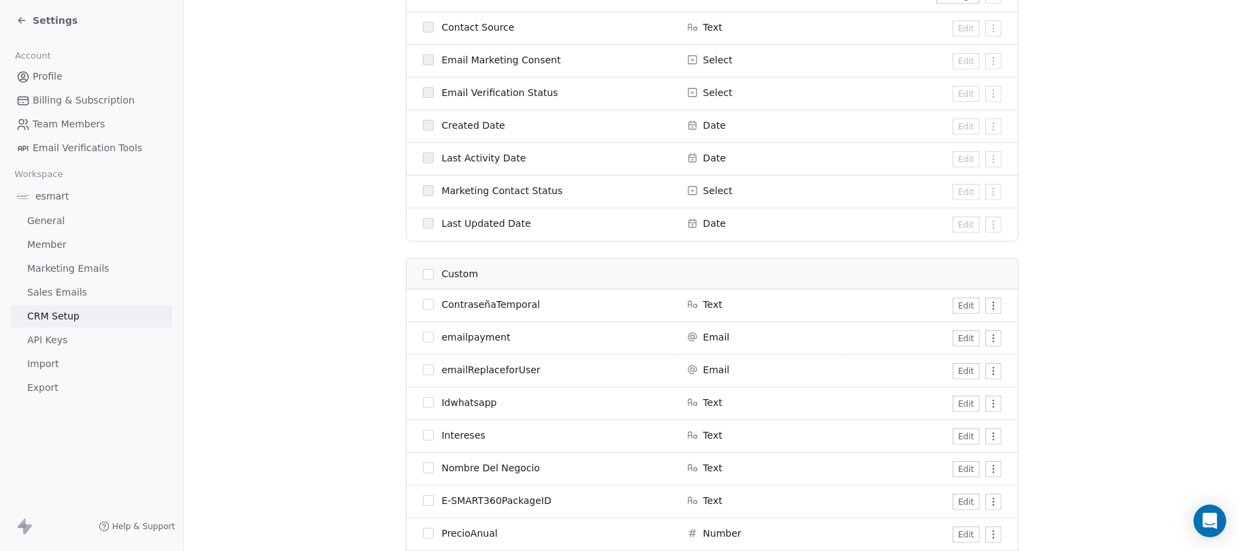
scroll to position [635, 0]
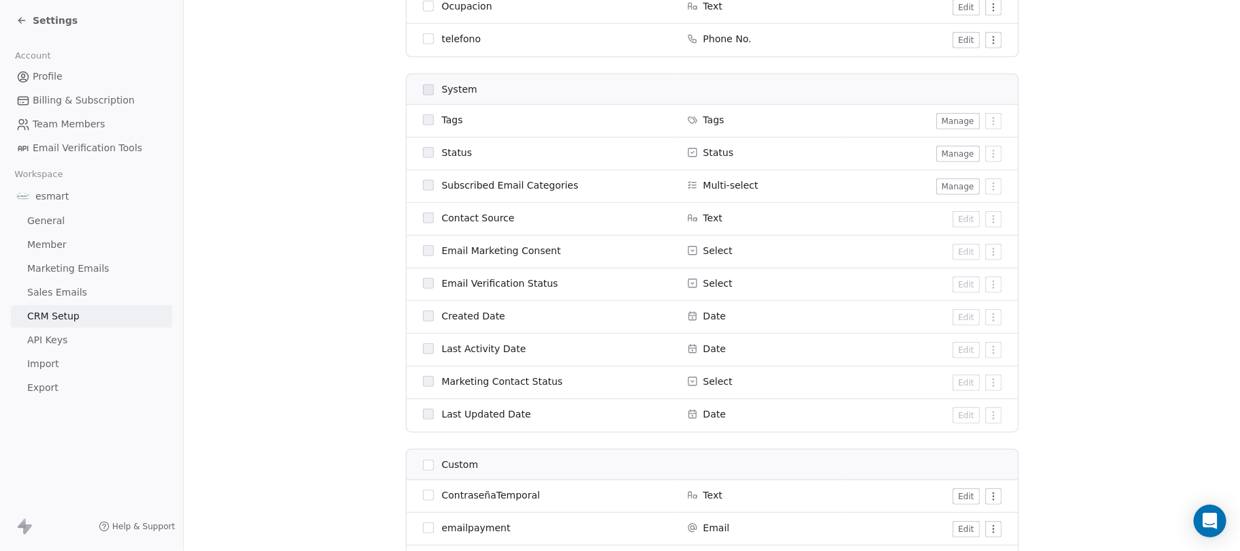
click at [26, 9] on div "Settings" at bounding box center [91, 20] width 183 height 41
click at [15, 22] on div "Settings" at bounding box center [91, 20] width 183 height 41
click at [22, 22] on icon at bounding box center [21, 20] width 11 height 11
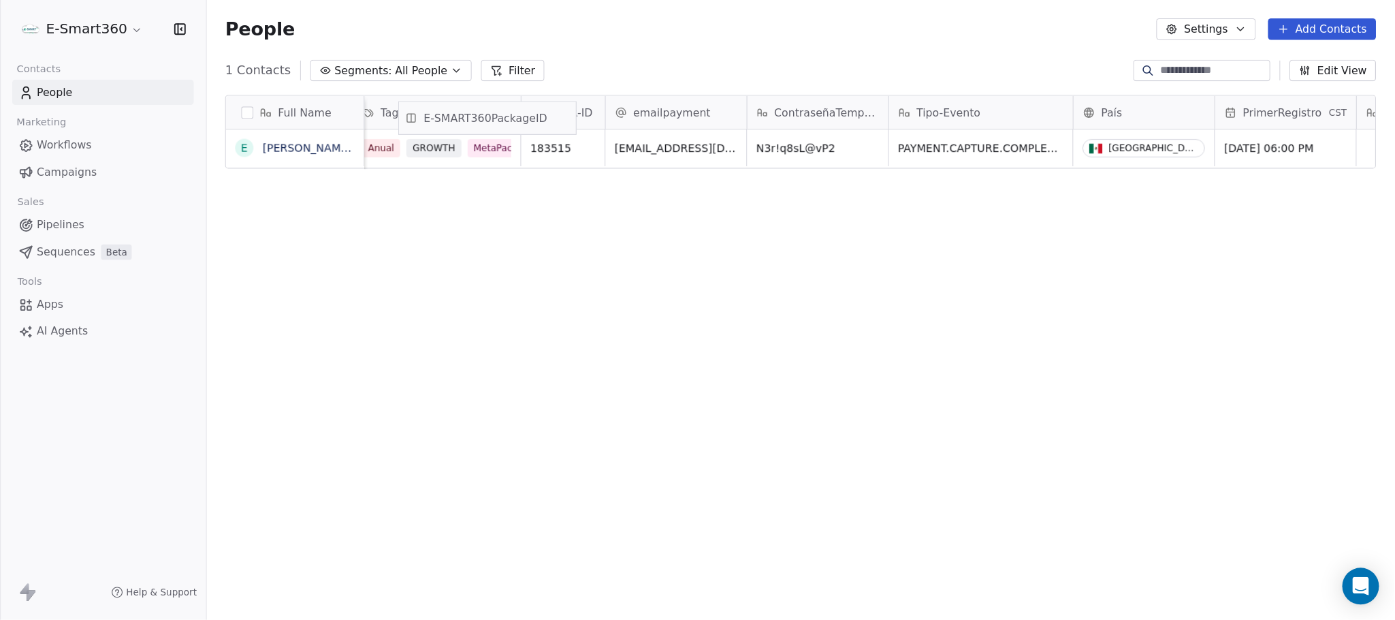
scroll to position [0, 184]
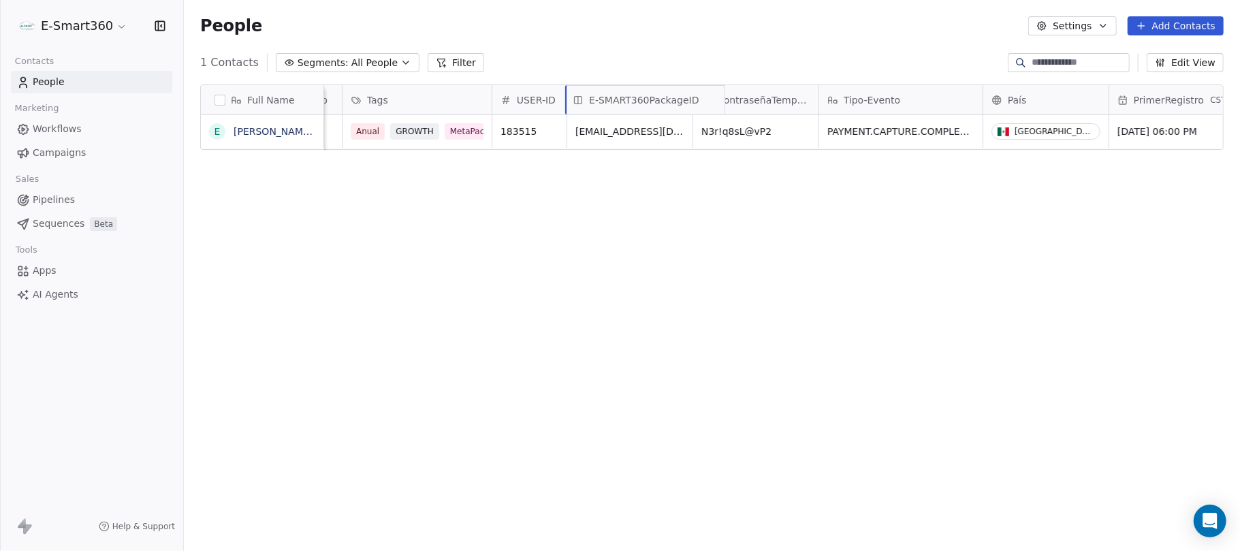
drag, startPoint x: 941, startPoint y: 98, endPoint x: 647, endPoint y: 123, distance: 295.1
click at [647, 123] on div "Full Name E Emmanuel Tester Suarez Lopez Email whatsApp Tags USER-ID emailpayme…" at bounding box center [712, 117] width 1022 height 65
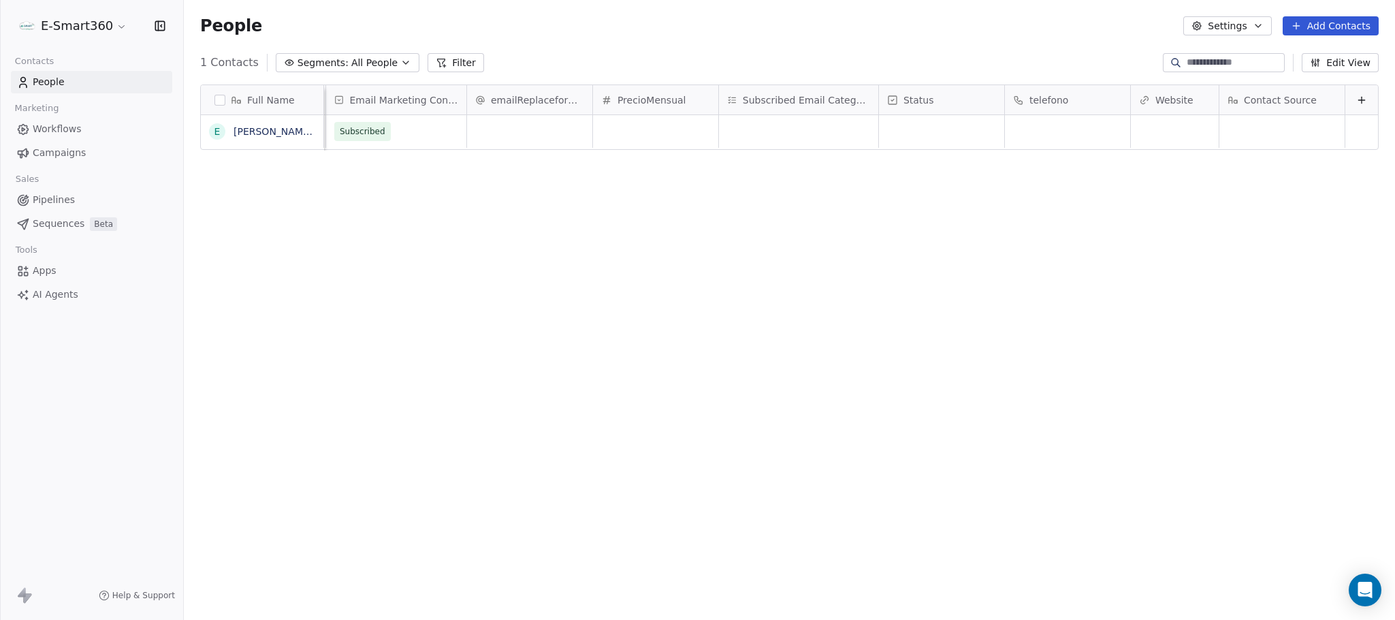
scroll to position [0, 1393]
click at [1345, 103] on div at bounding box center [1361, 99] width 33 height 29
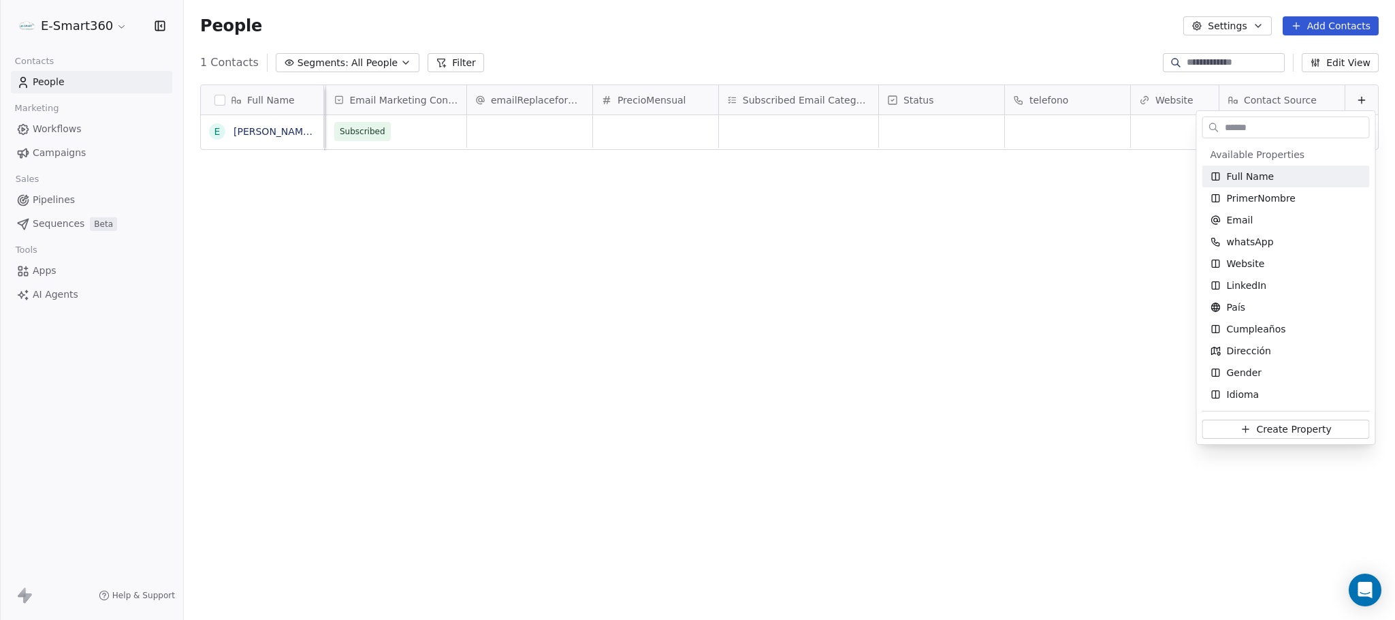
click at [1346, 96] on html "E-Smart360 Contacts People Marketing Workflows Campaigns Sales Pipelines Sequen…" at bounding box center [697, 310] width 1395 height 620
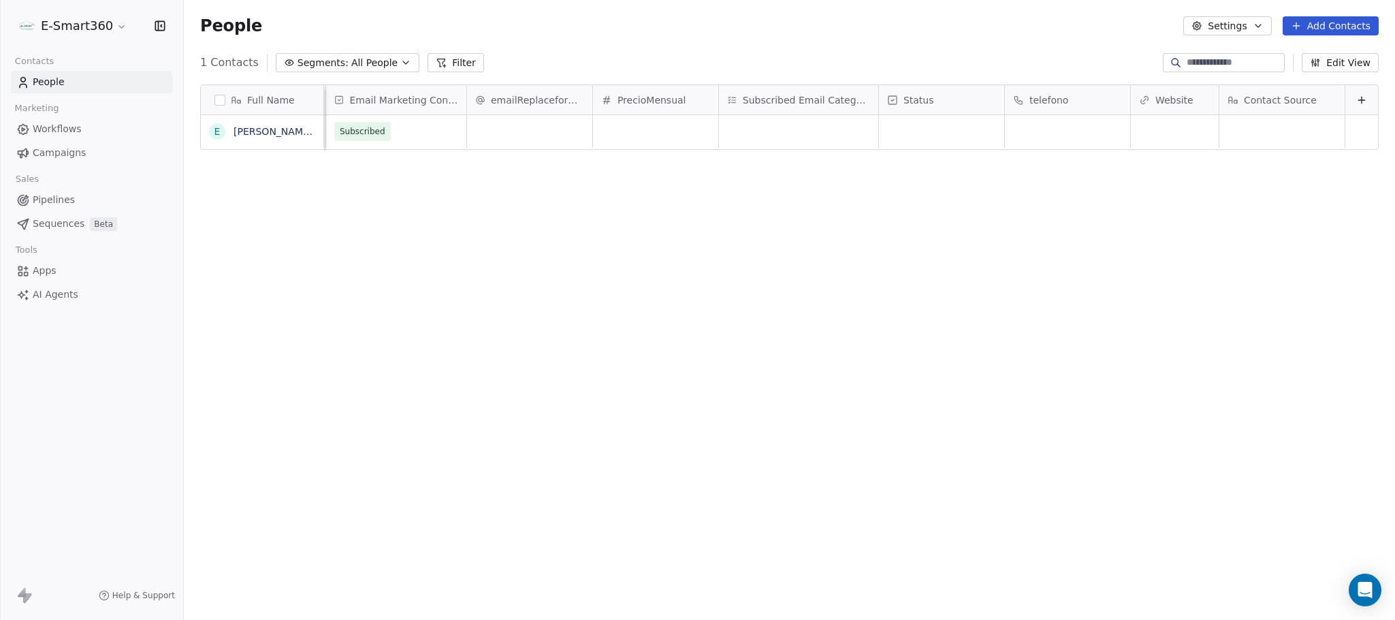
click at [1356, 96] on icon at bounding box center [1361, 100] width 11 height 11
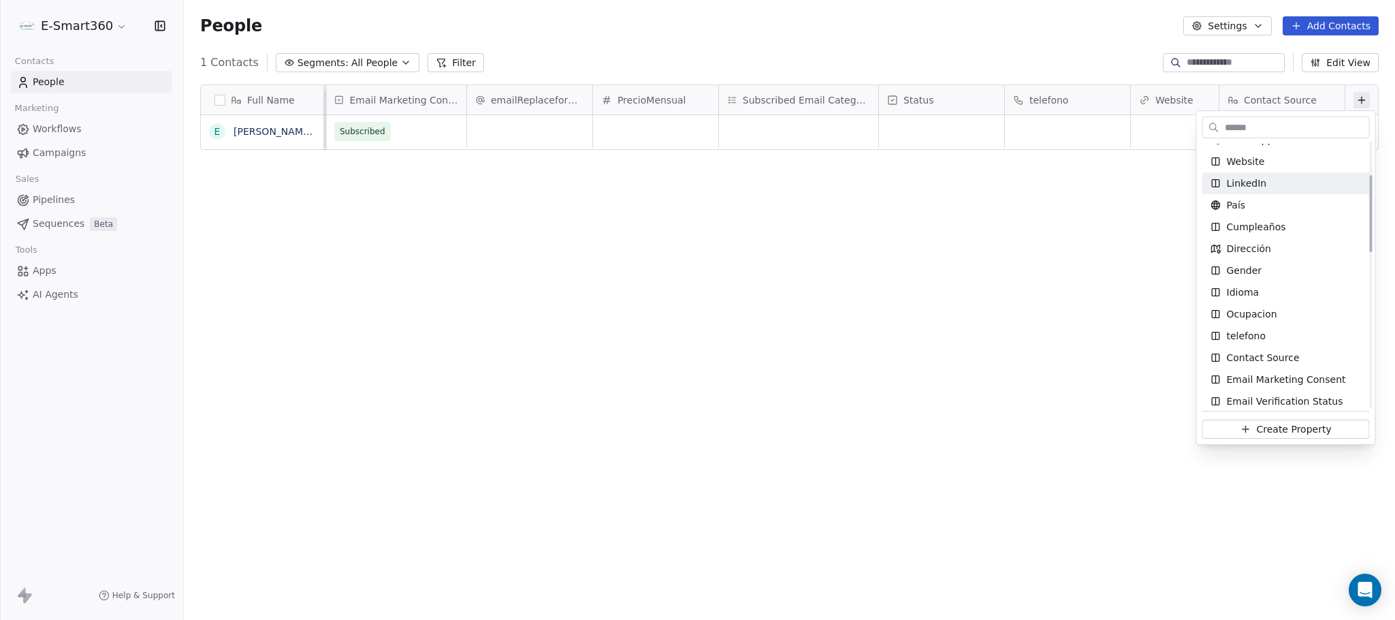
scroll to position [204, 0]
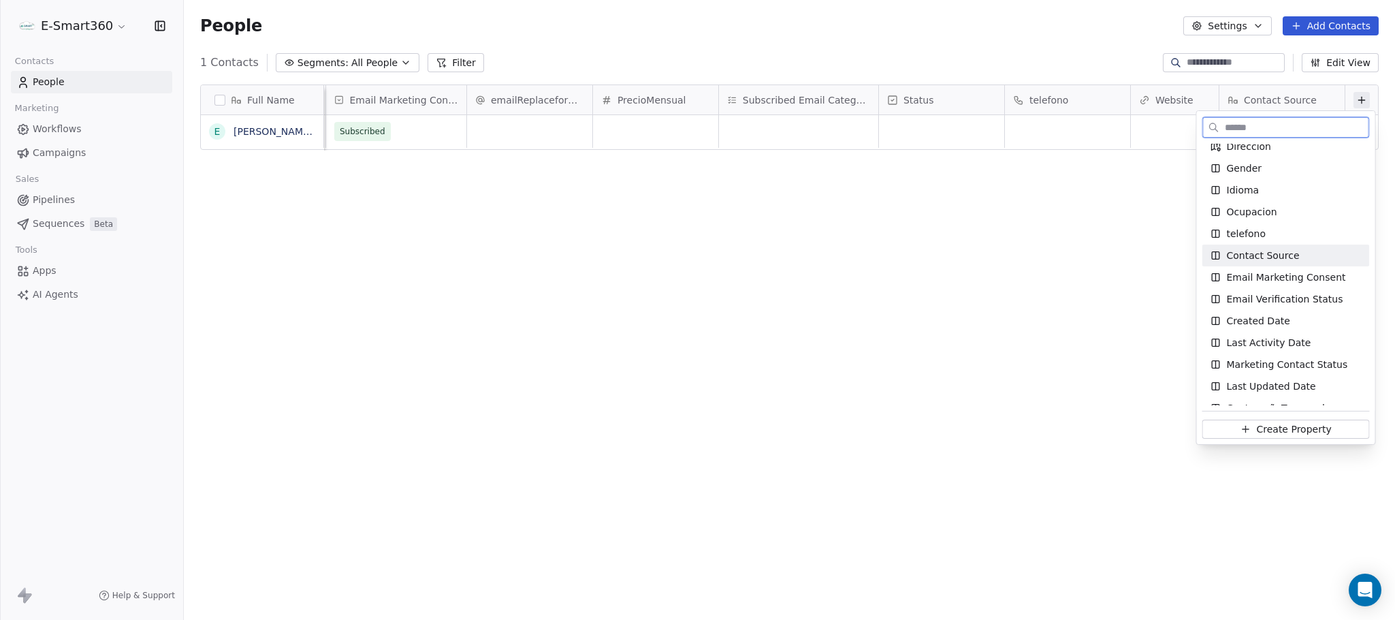
click at [1319, 259] on div "Contact Source" at bounding box center [1286, 256] width 151 height 14
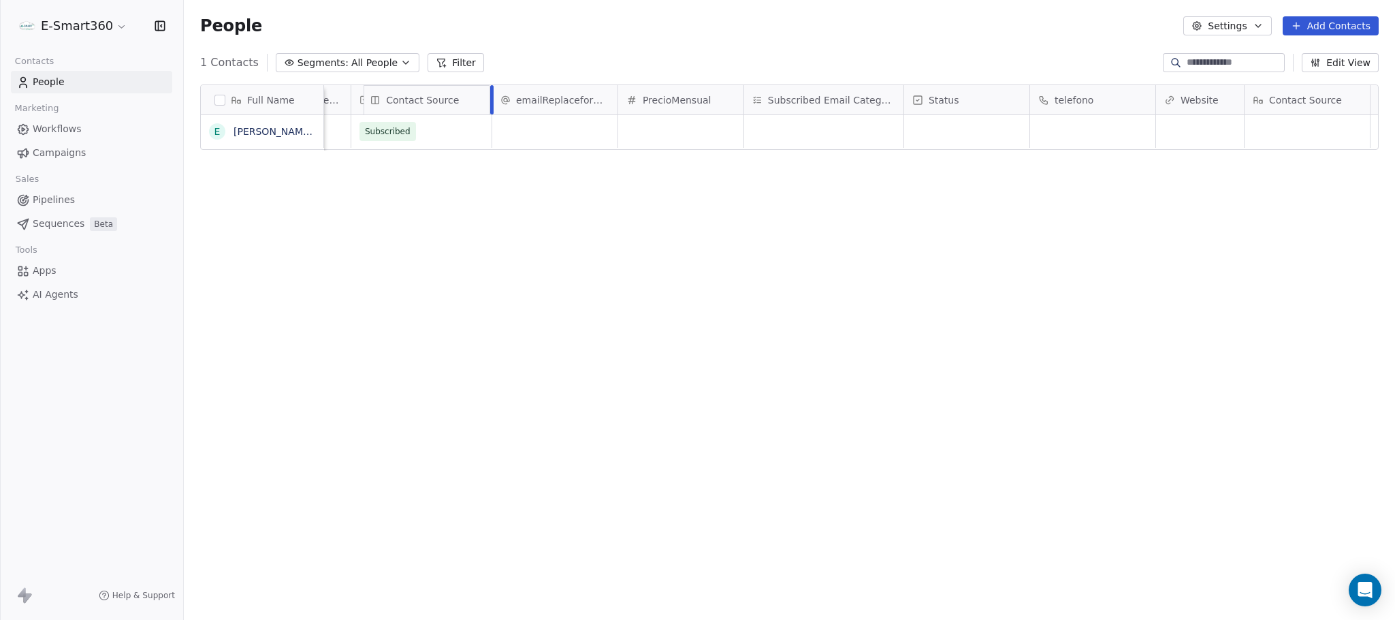
drag, startPoint x: 1259, startPoint y: 93, endPoint x: 491, endPoint y: 115, distance: 768.3
click at [491, 115] on div "Full Name E Emmanuel Tester Suarez Lopez Tipo-Evento País PrimerRegistro CST Us…" at bounding box center [789, 117] width 1177 height 65
drag, startPoint x: 440, startPoint y: 90, endPoint x: 462, endPoint y: 95, distance: 22.3
click at [462, 95] on div "Full Name E Emmanuel Tester Suarez Lopez Tipo-Evento País PrimerRegistro CST Us…" at bounding box center [789, 117] width 1177 height 65
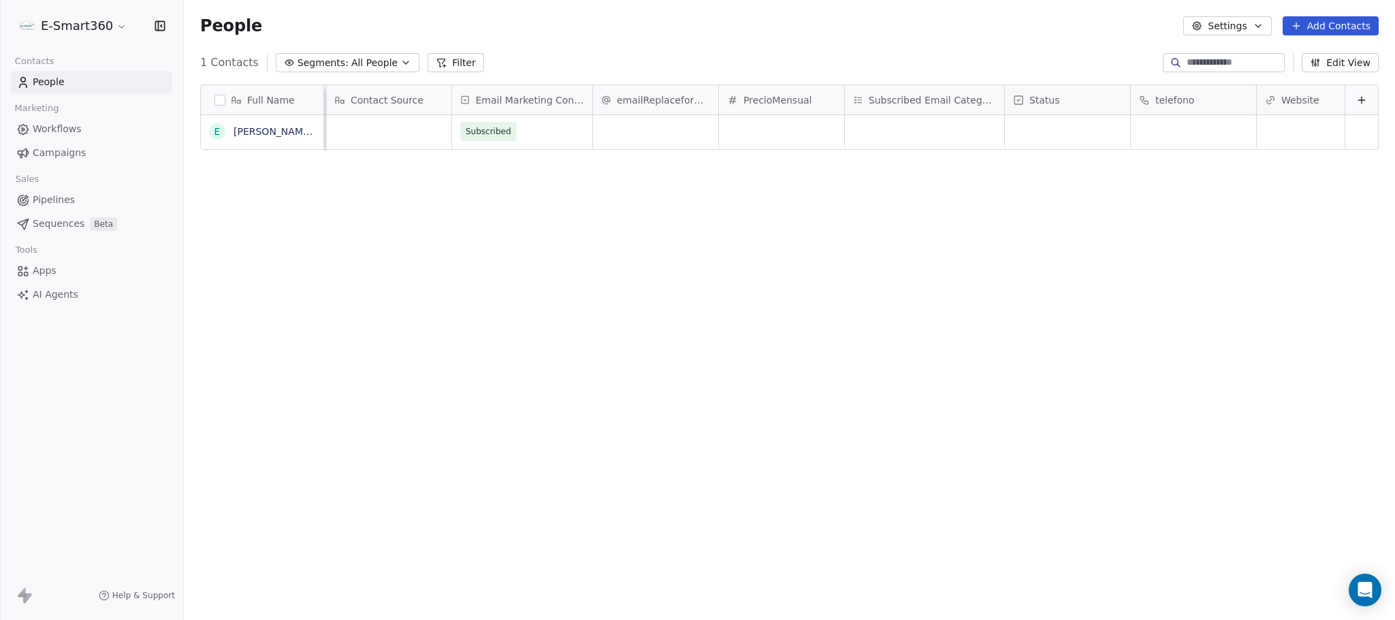
scroll to position [0, 984]
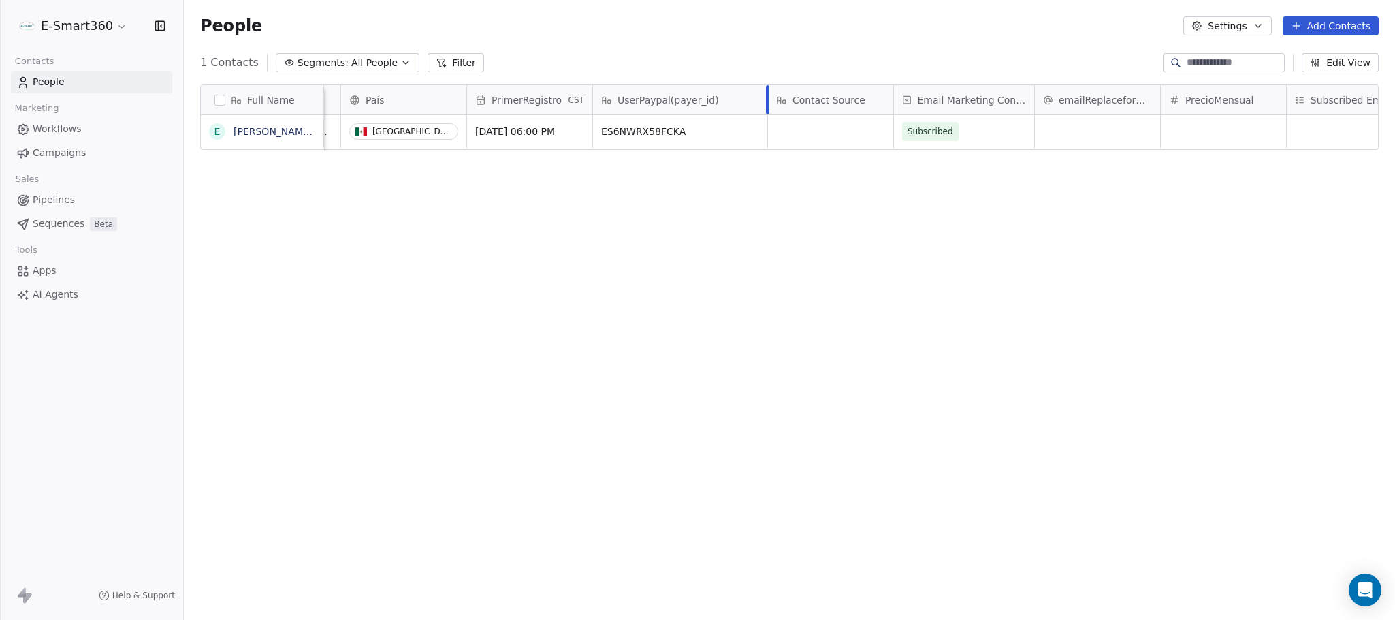
drag, startPoint x: 716, startPoint y: 91, endPoint x: 765, endPoint y: 90, distance: 49.0
click at [766, 90] on div at bounding box center [767, 99] width 3 height 29
click at [221, 98] on button "button" at bounding box center [219, 100] width 11 height 11
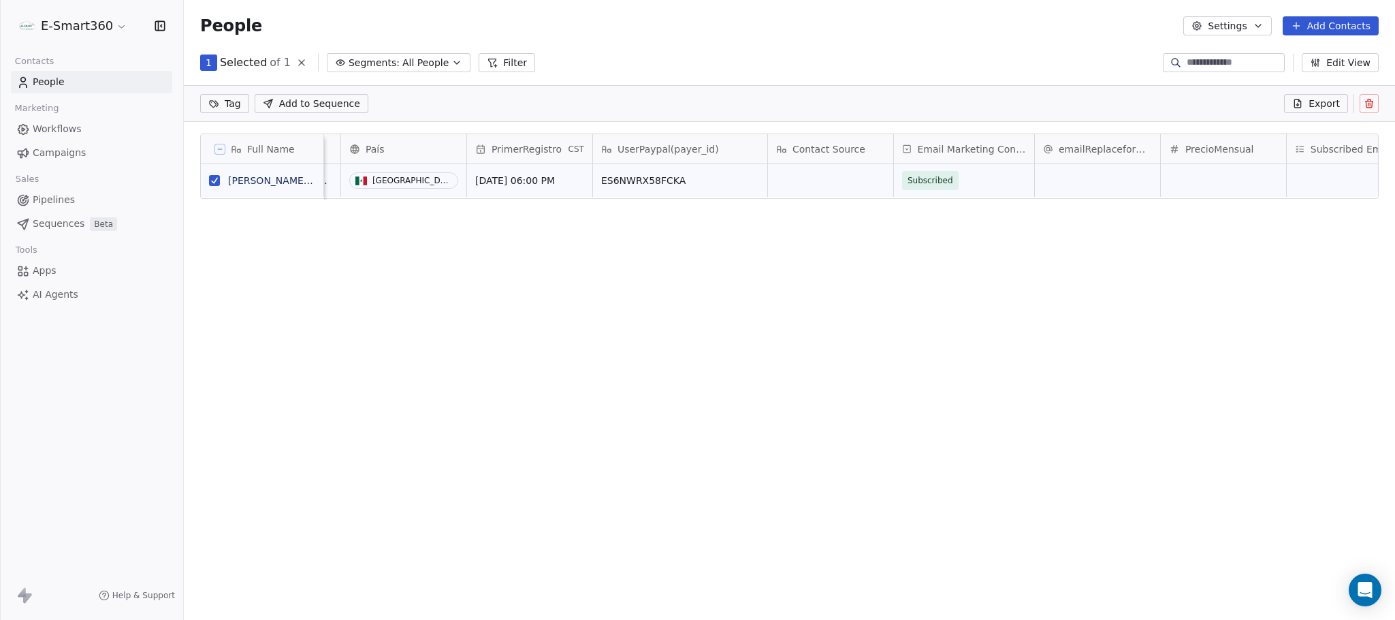
click at [1365, 109] on button at bounding box center [1369, 103] width 19 height 19
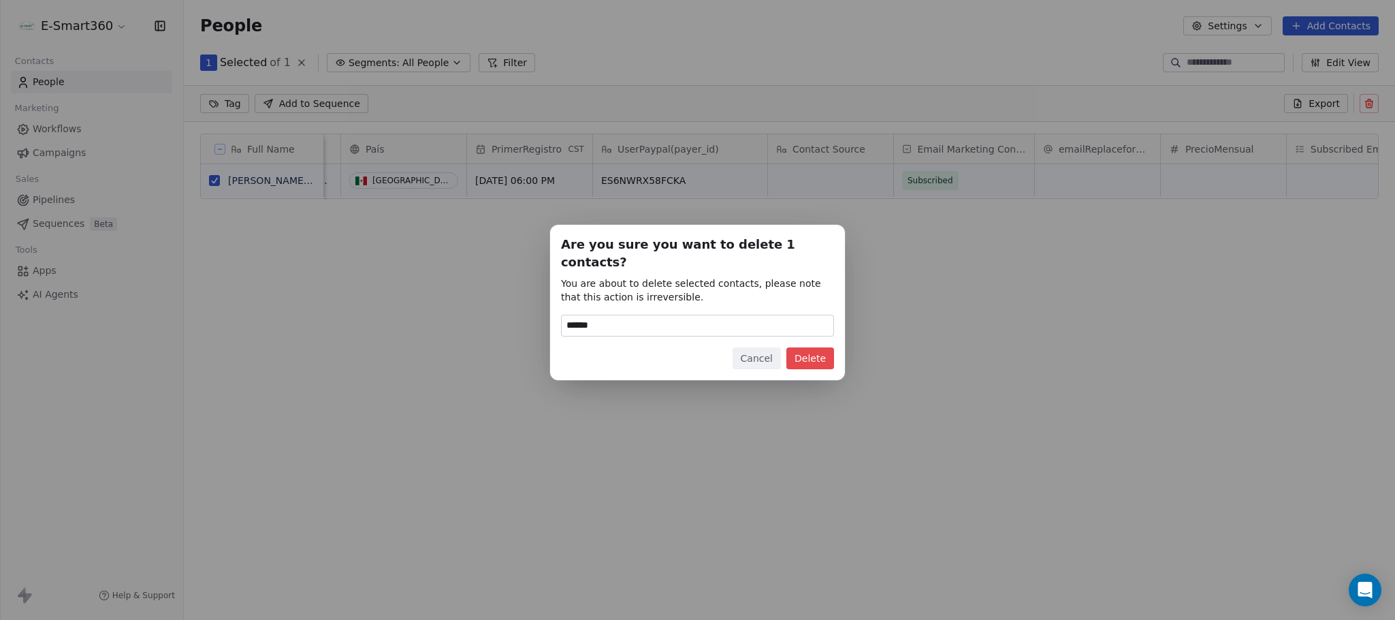
type input "******"
click at [805, 353] on button "Delete" at bounding box center [810, 358] width 48 height 22
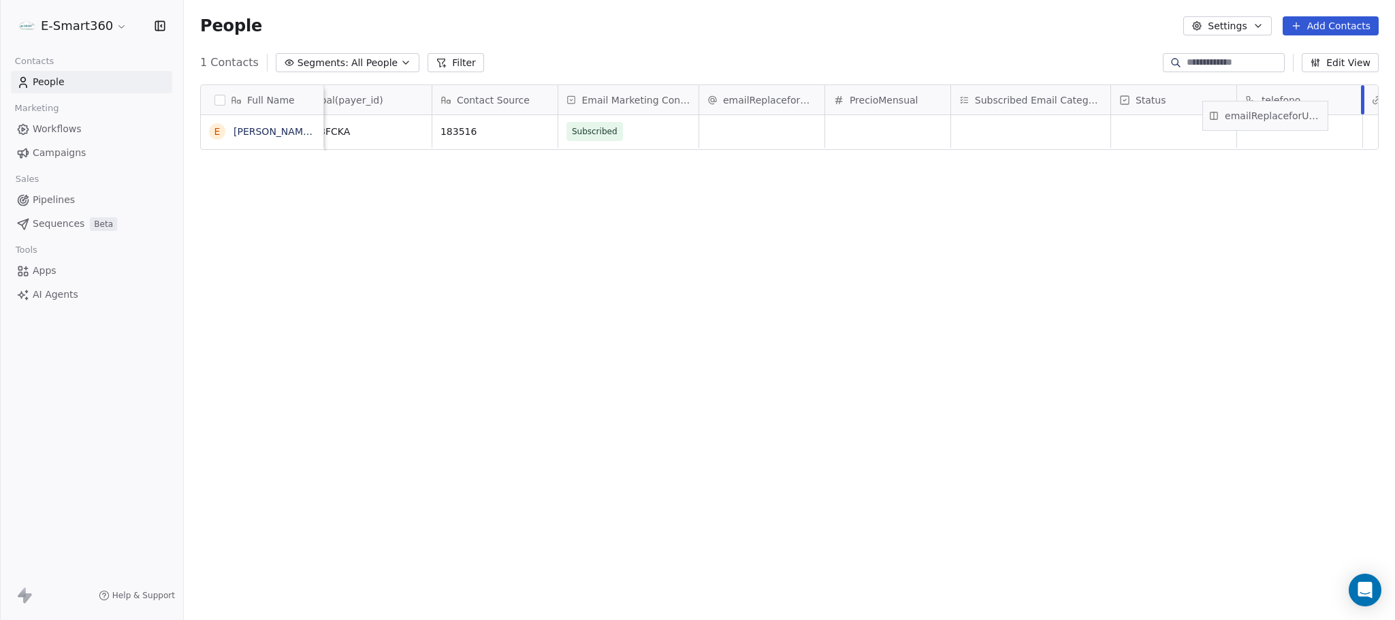
scroll to position [0, 1369]
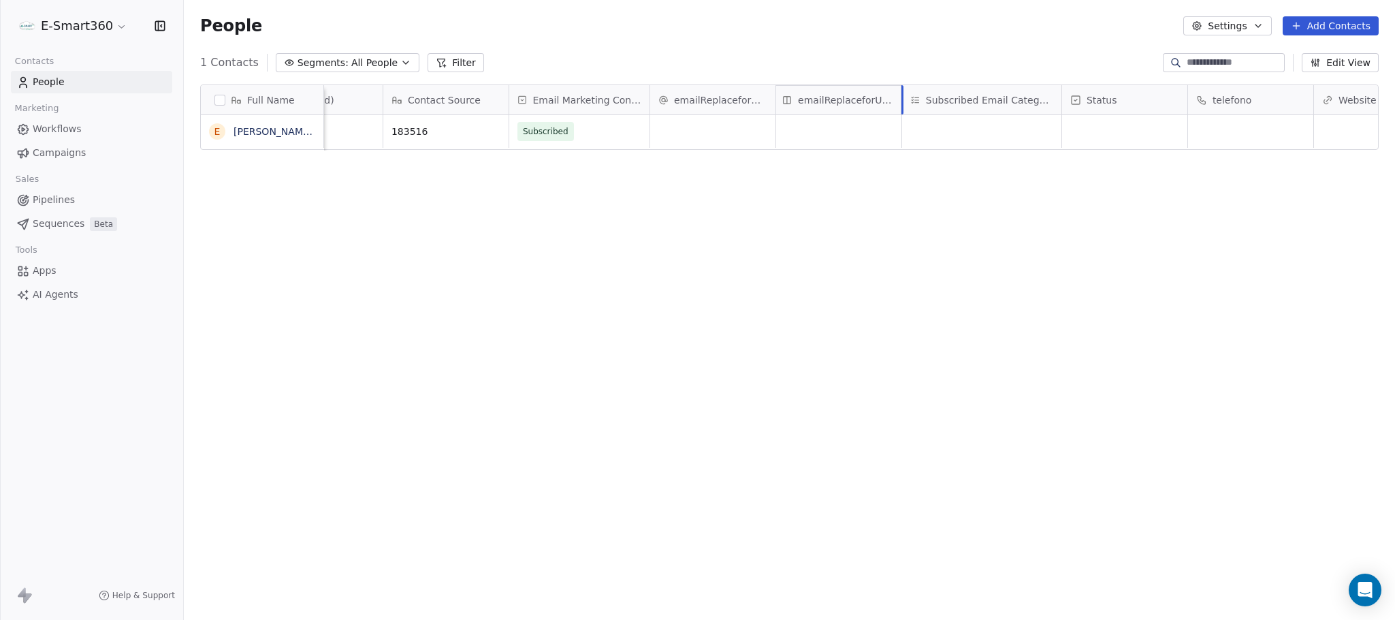
drag, startPoint x: 1111, startPoint y: 99, endPoint x: 889, endPoint y: 129, distance: 224.1
click at [889, 129] on div "Full Name E Emmanuel Tester Suarez Lopez Tipo-Evento País PrimerRegistro CST Us…" at bounding box center [789, 117] width 1177 height 65
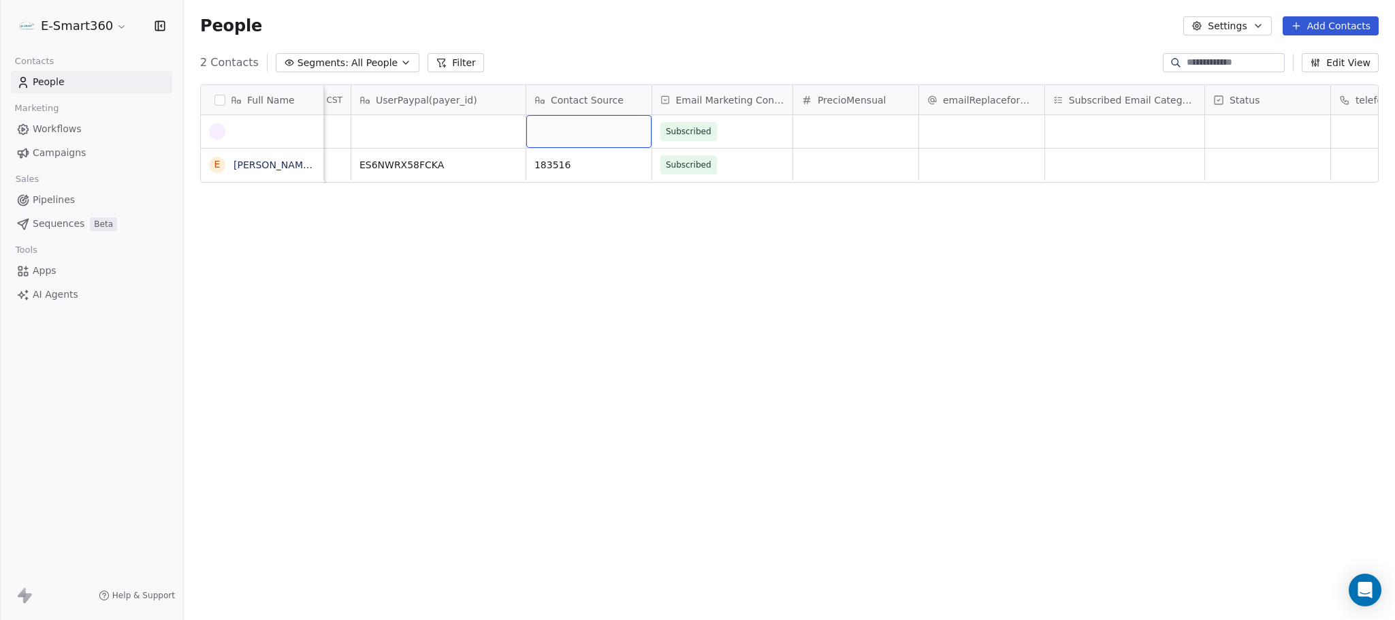
scroll to position [0, 1224]
